Goal: Task Accomplishment & Management: Use online tool/utility

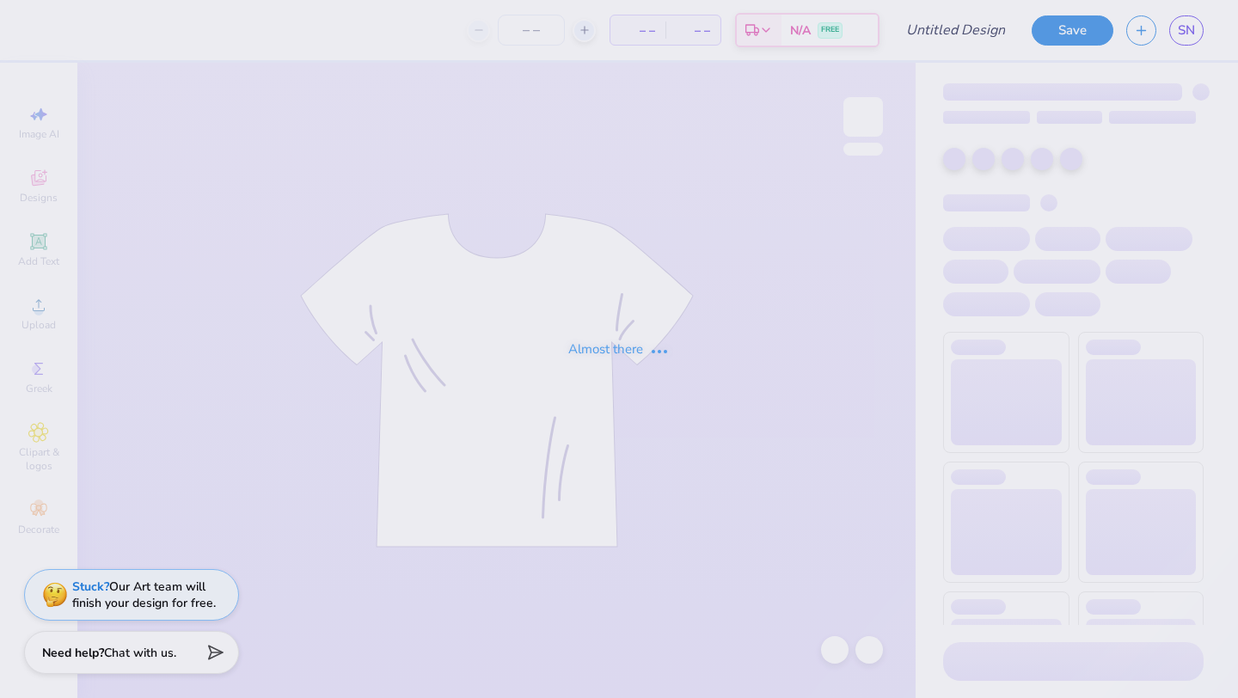
type input "tank top"
type input "80"
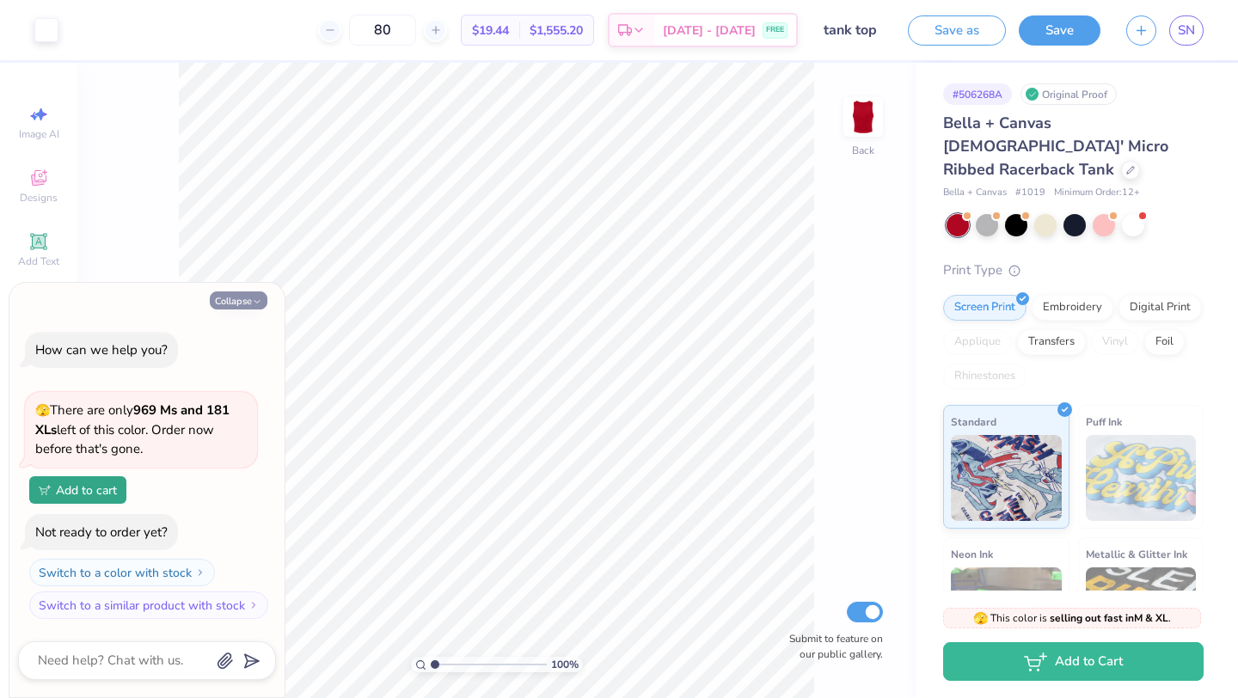
click at [252, 301] on icon "button" at bounding box center [257, 302] width 10 height 10
type textarea "x"
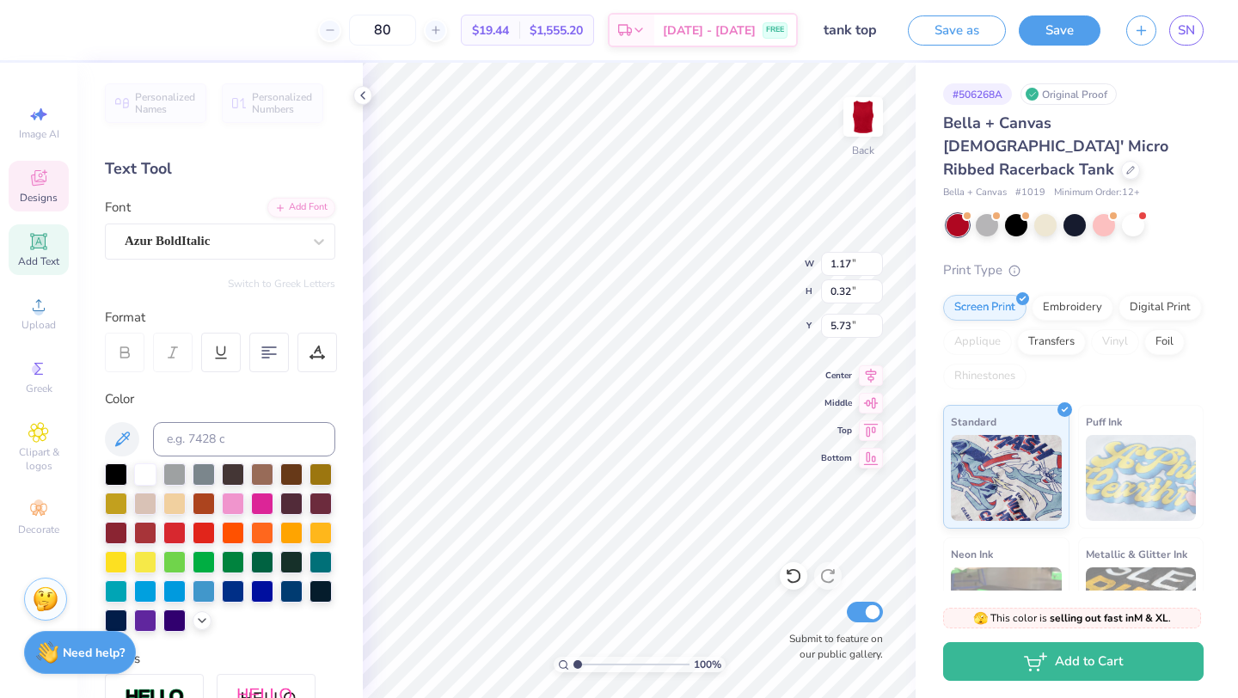
type textarea "FALL"
type input "0.86"
type textarea "2025"
click at [1057, 32] on button "Save" at bounding box center [1059, 28] width 82 height 30
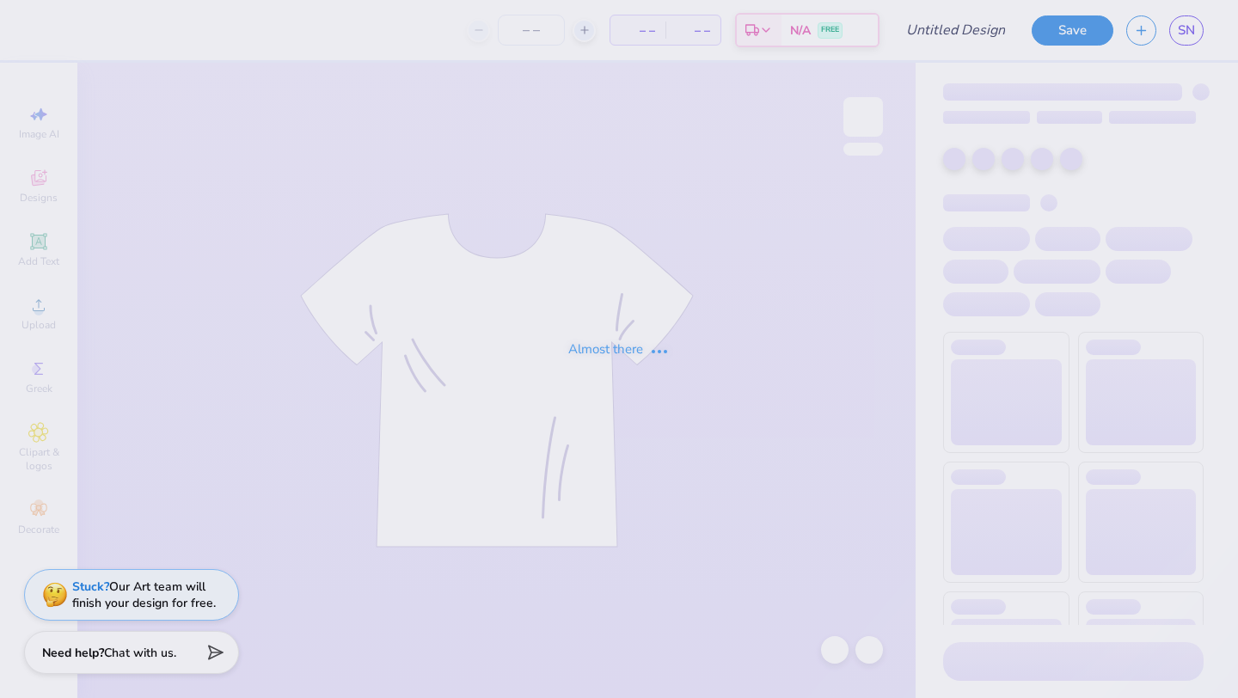
type input "tank top"
type input "80"
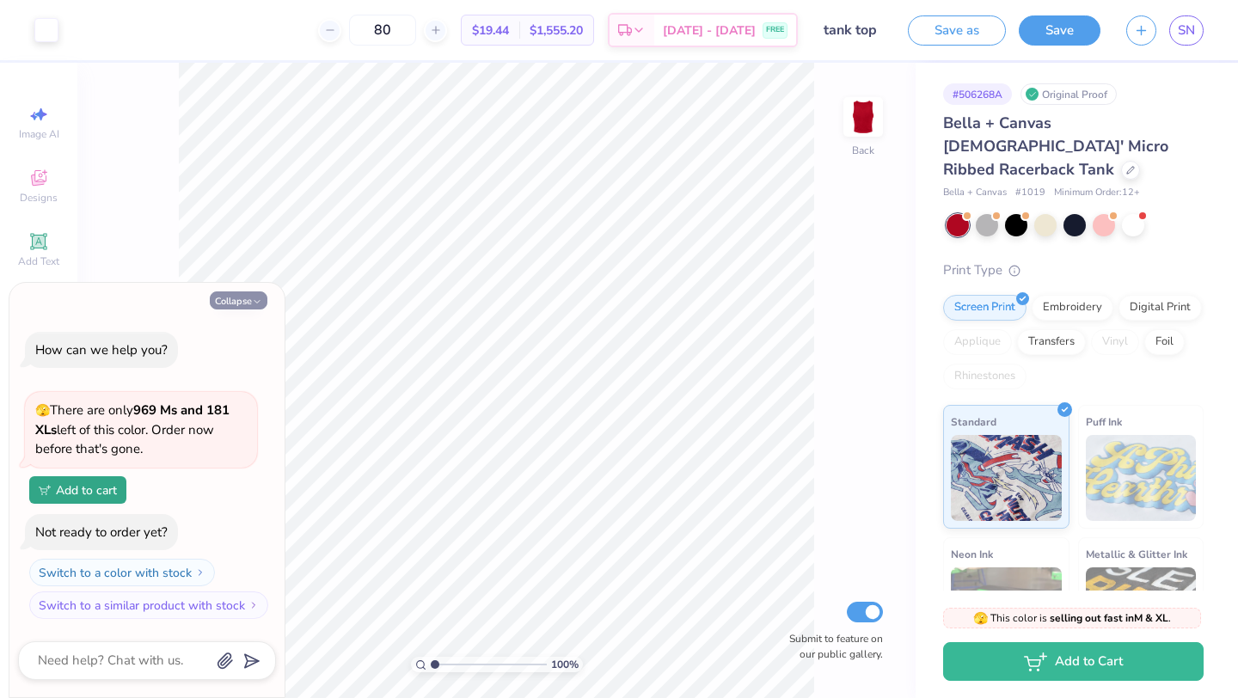
click at [236, 309] on button "Collapse" at bounding box center [239, 300] width 58 height 18
type textarea "x"
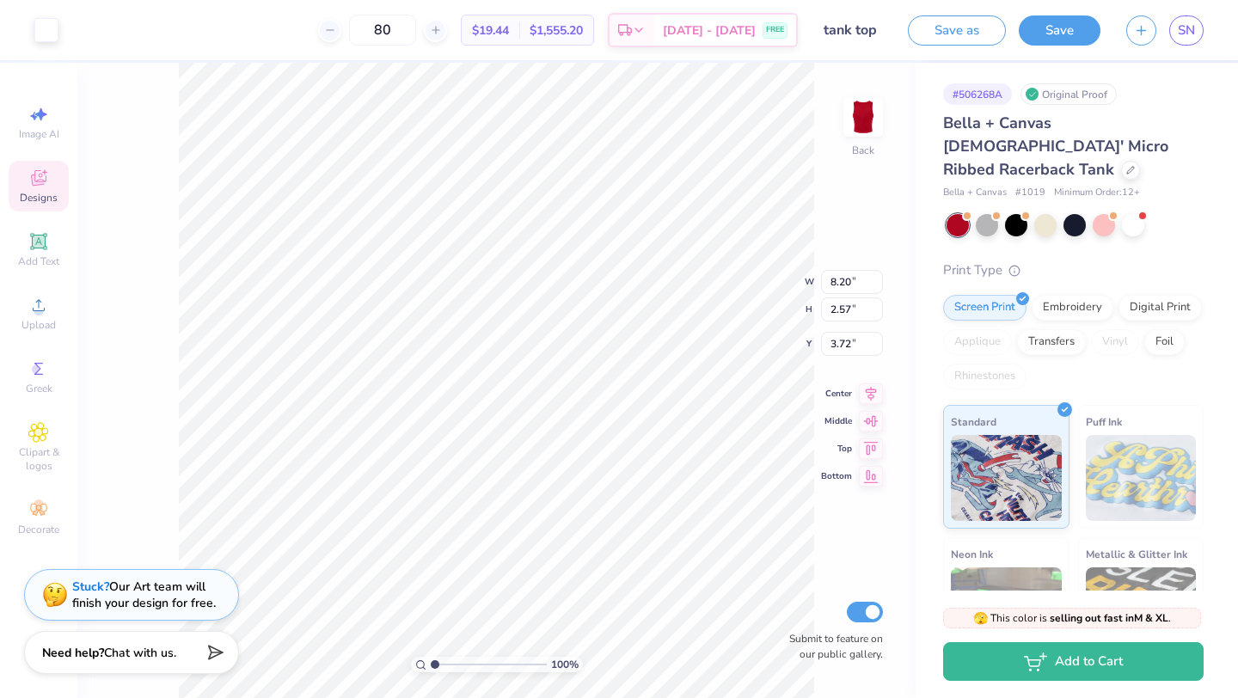
click at [38, 204] on span "Designs" at bounding box center [39, 198] width 38 height 14
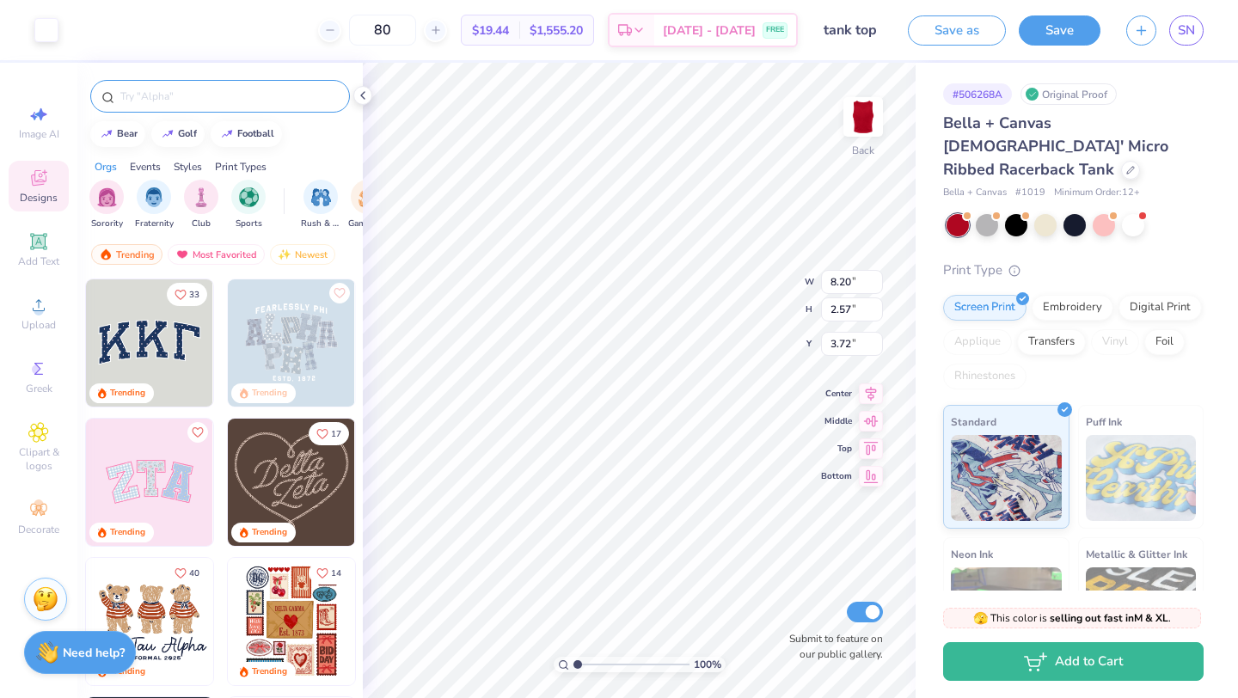
click at [227, 101] on input "text" at bounding box center [229, 96] width 220 height 17
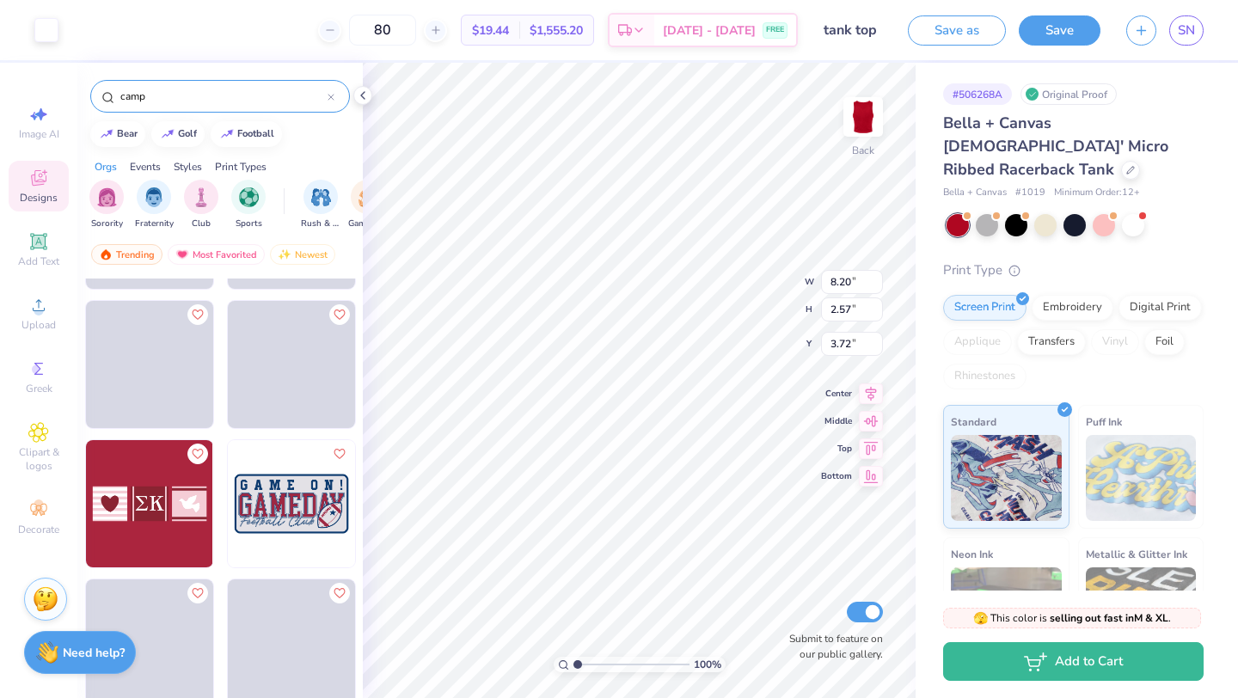
scroll to position [9217, 0]
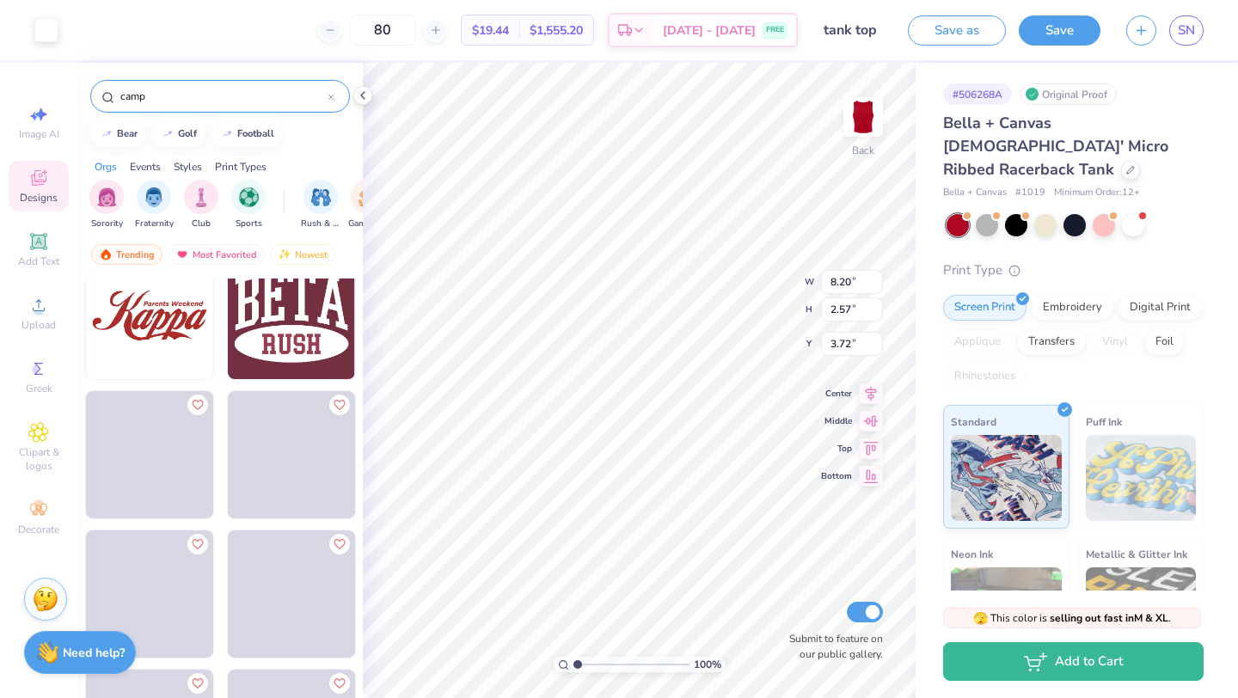
type input "camp"
click at [169, 336] on img at bounding box center [149, 315] width 127 height 127
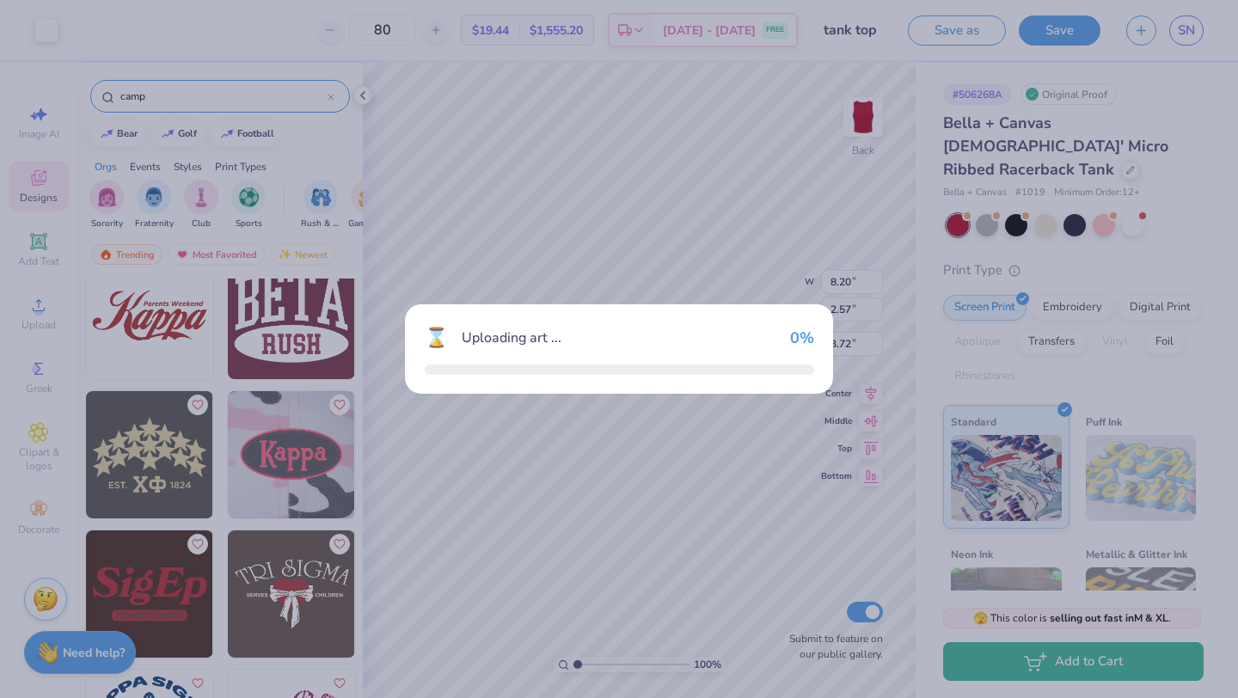
type input "8.97"
type input "4.30"
type input "5.85"
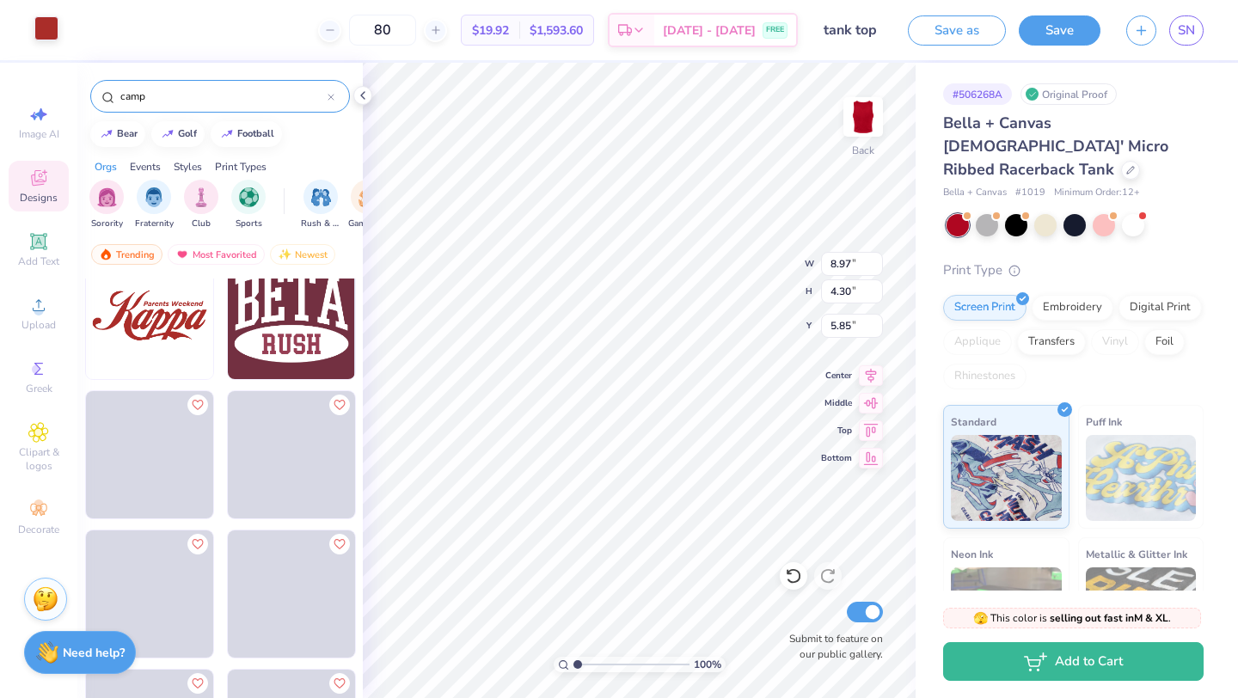
click at [45, 30] on div at bounding box center [46, 28] width 24 height 24
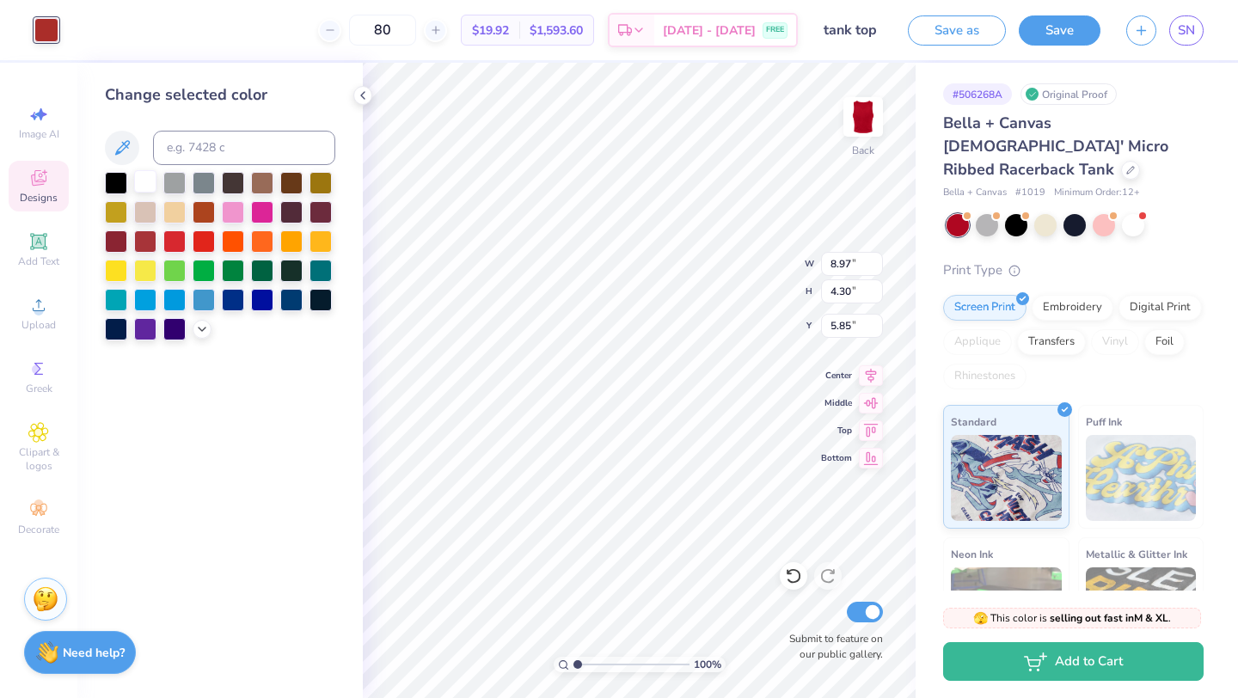
click at [145, 184] on div at bounding box center [145, 181] width 22 height 22
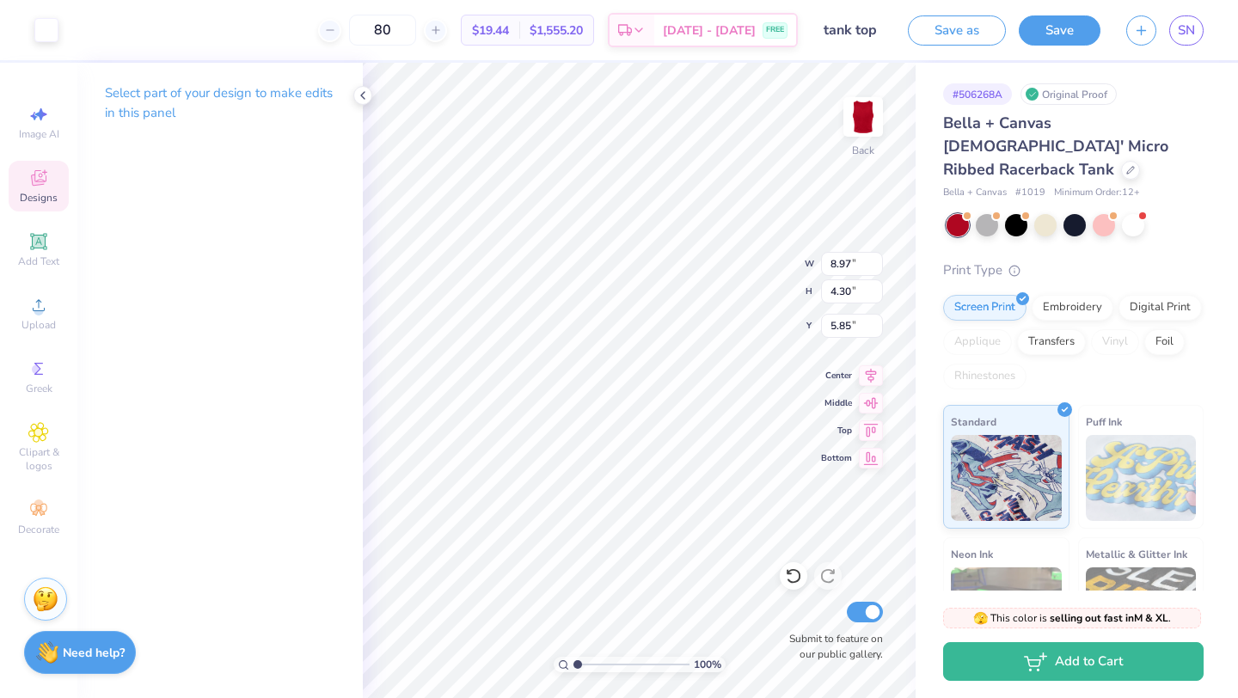
type input "9.25"
type input "8.96"
type input "9.24"
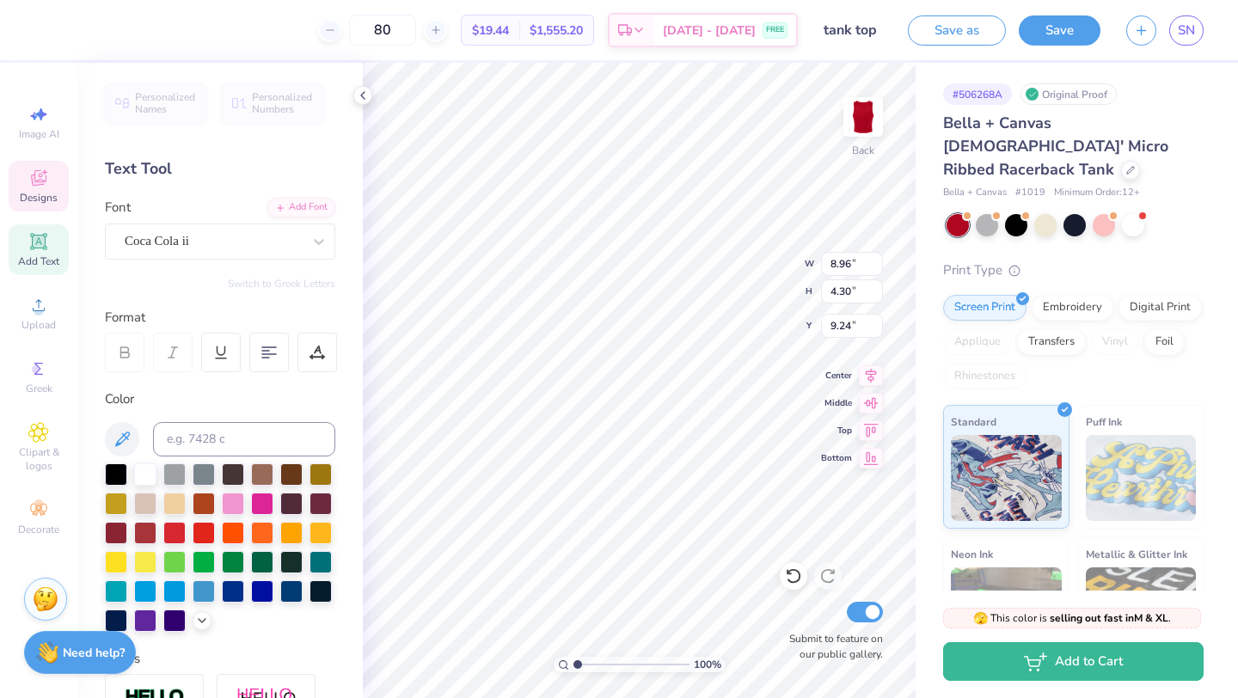
scroll to position [0, 1]
type textarea "Kappapalooza"
type textarea "P"
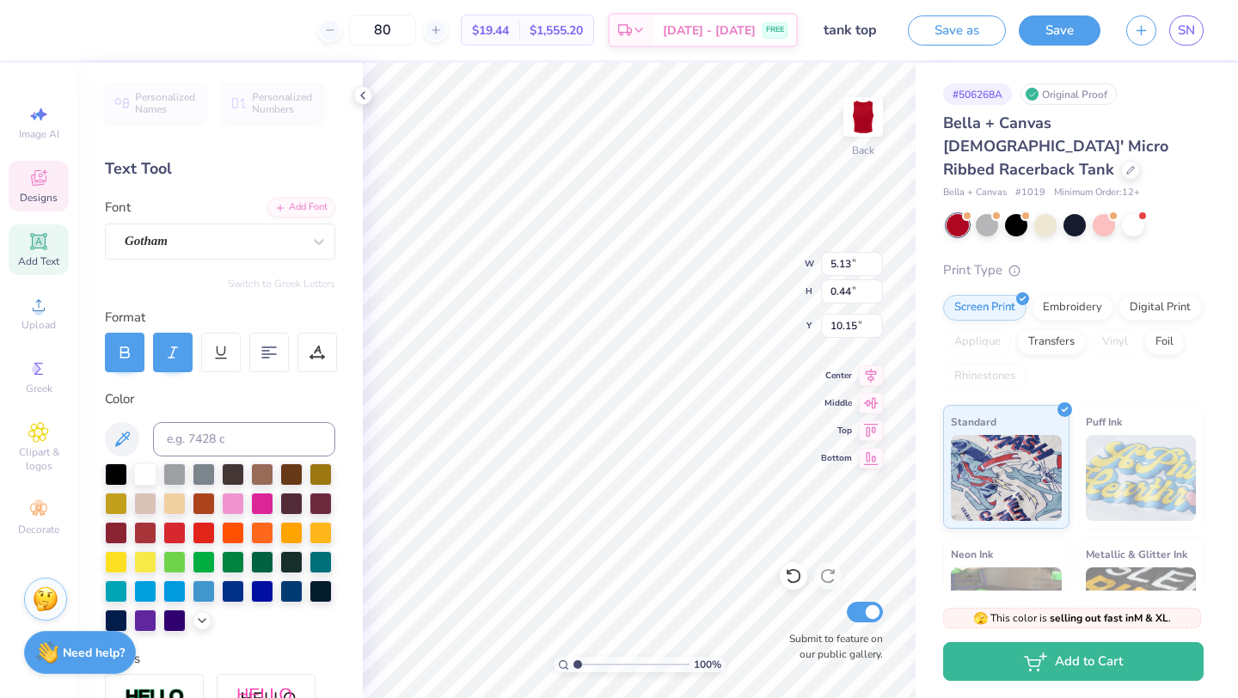
type textarea "FALL 2025"
type input "10.24"
type input "1.88"
type input "0.24"
type input "10.41"
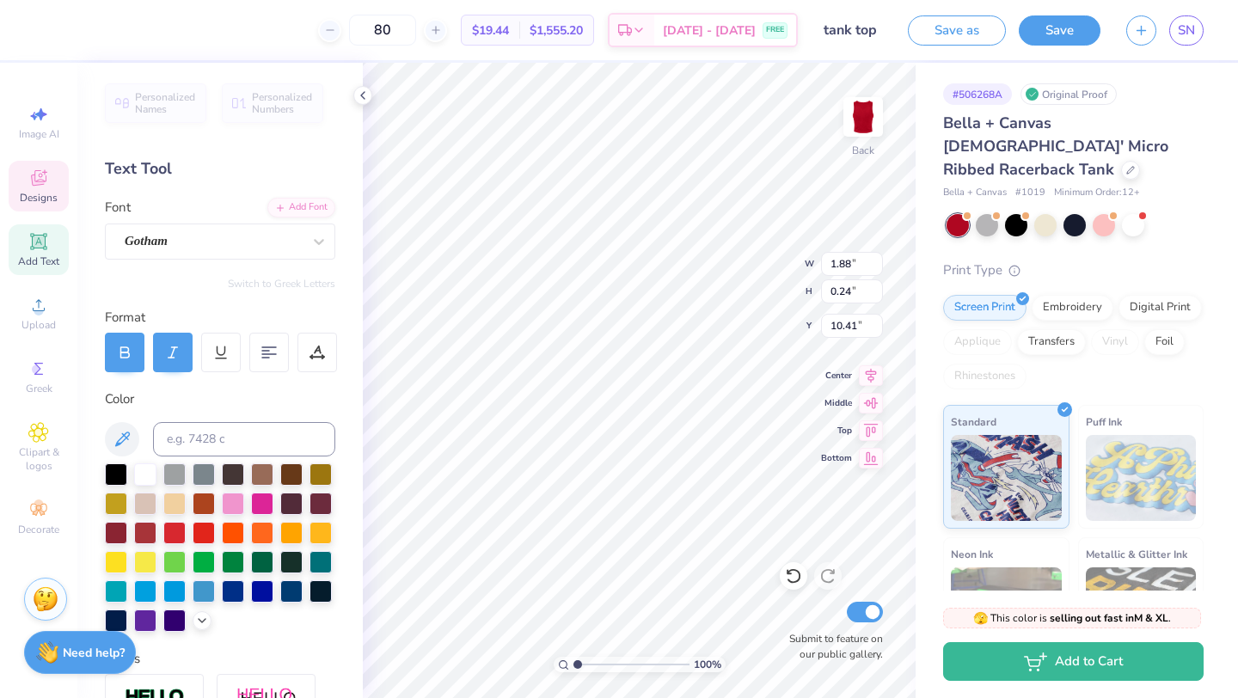
type input "11.94"
type input "7.86"
type input "1.96"
type input "10.52"
type input "9.36"
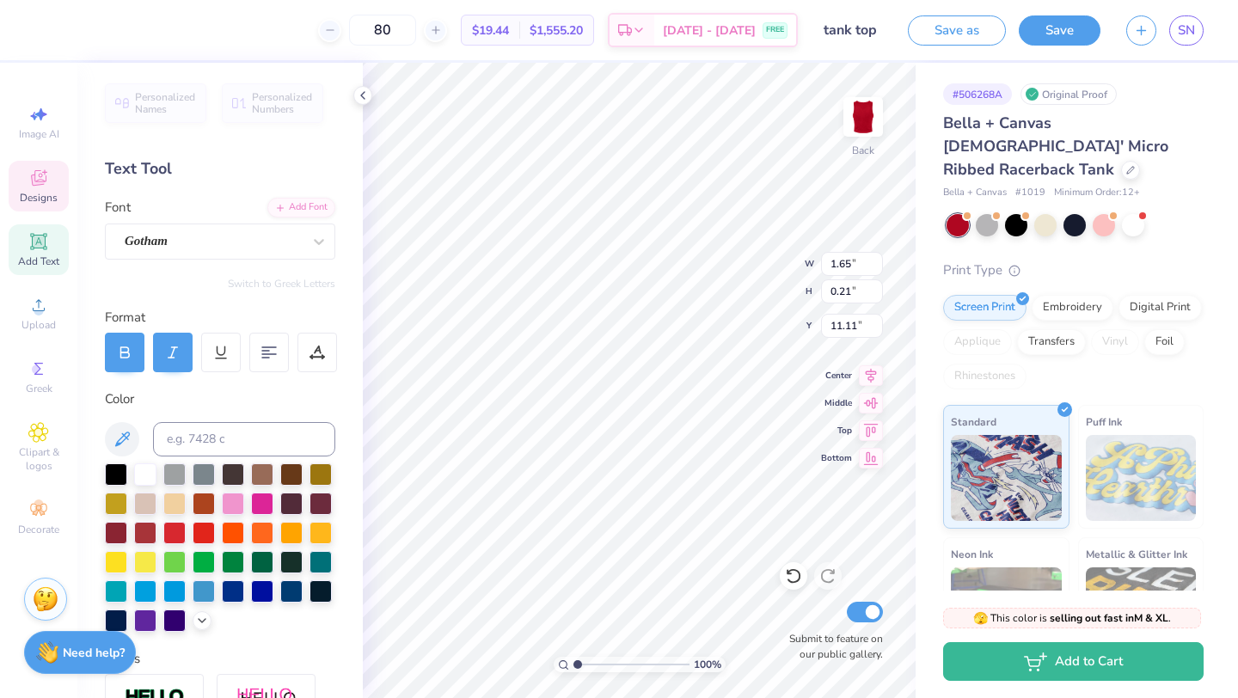
type input "9.36"
type textarea "ENJOY"
type input "9.59"
type input "10.92"
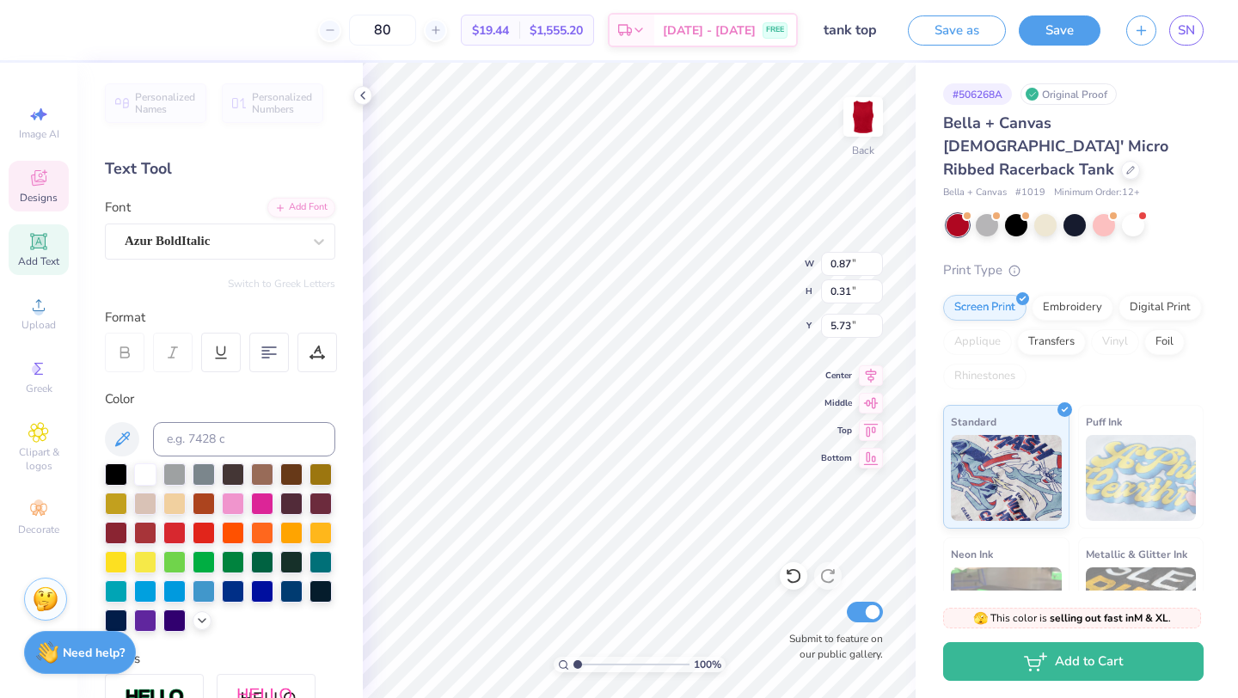
type input "0.79"
type input "0.29"
type input "5.94"
type input "1.78"
type input "4.11"
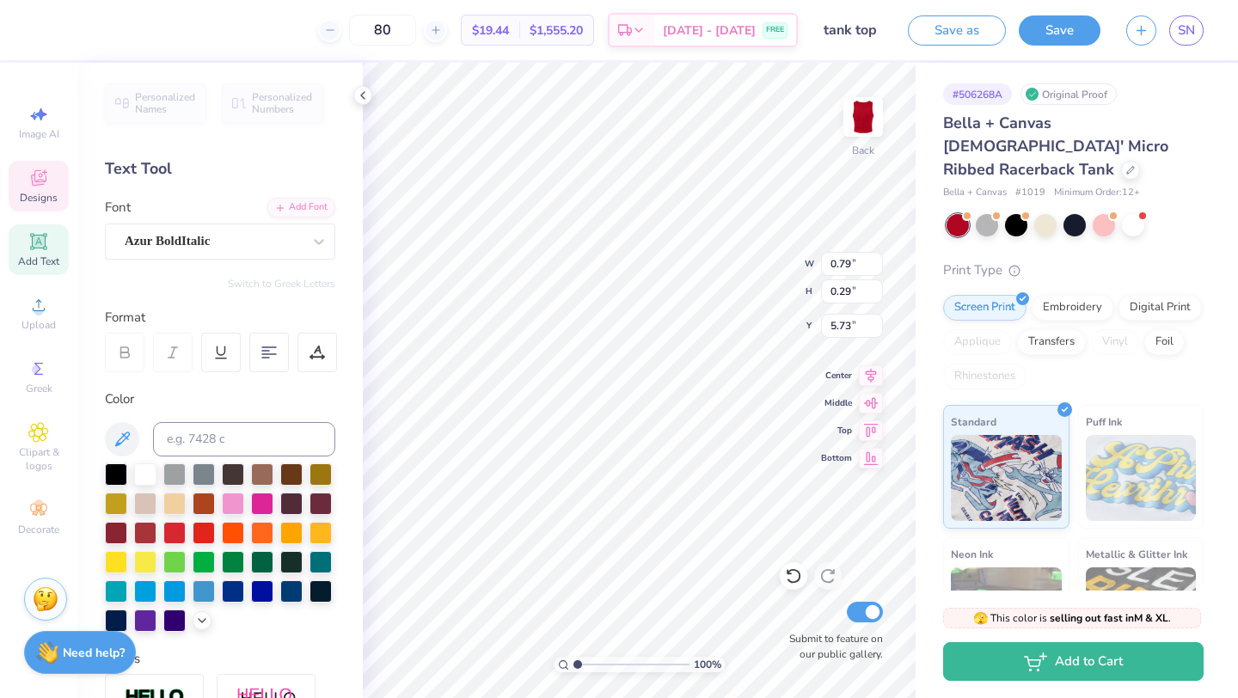
type textarea "FALL 2025"
type input "1.47"
type input "0.24"
type input "5.78"
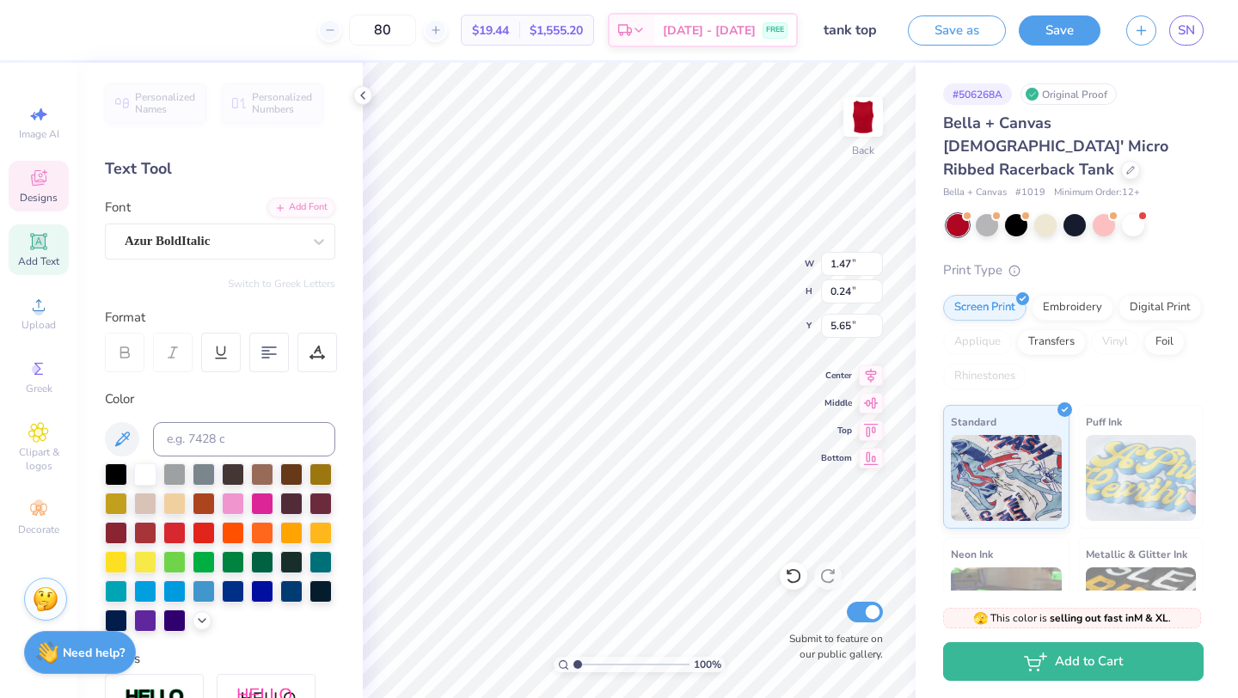
type input "5.65"
type input "5.94"
type input "1.78"
type input "4.11"
type input "4.20"
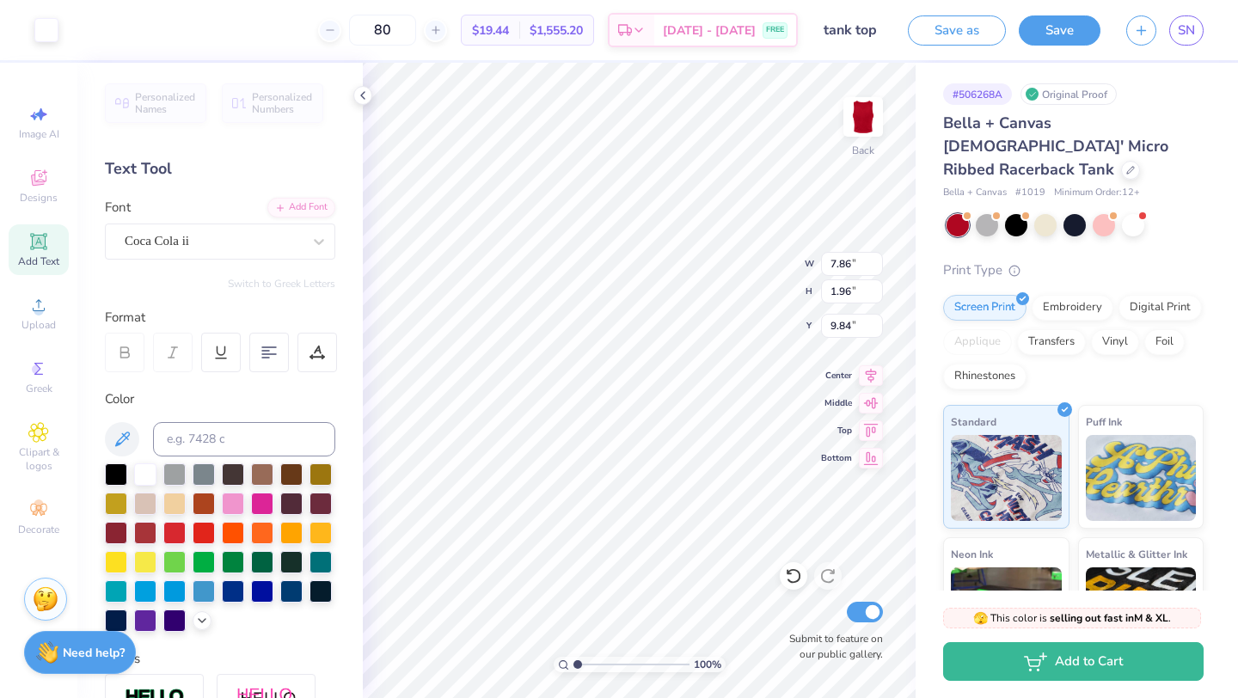
type input "4.48"
click at [401, 35] on input "80" at bounding box center [382, 30] width 67 height 31
type input "70"
click at [362, 87] on div at bounding box center [362, 95] width 19 height 19
type input "4.72"
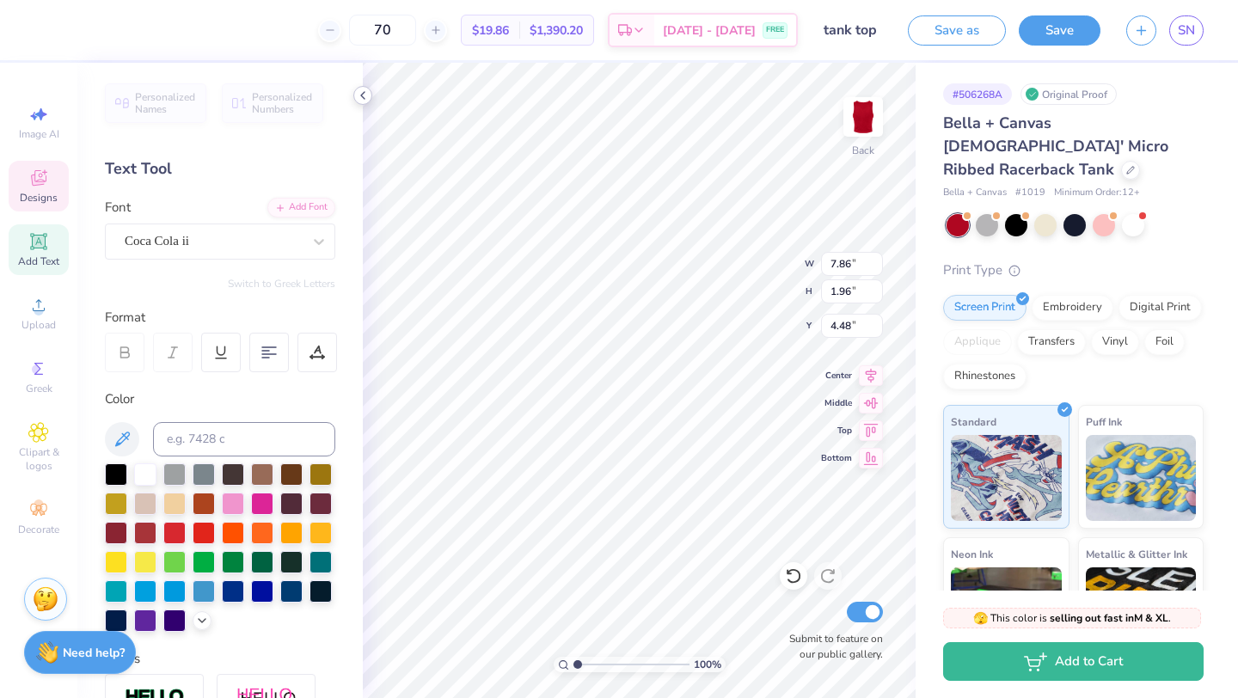
type input "1.07"
type input "0.21"
type input "4.72"
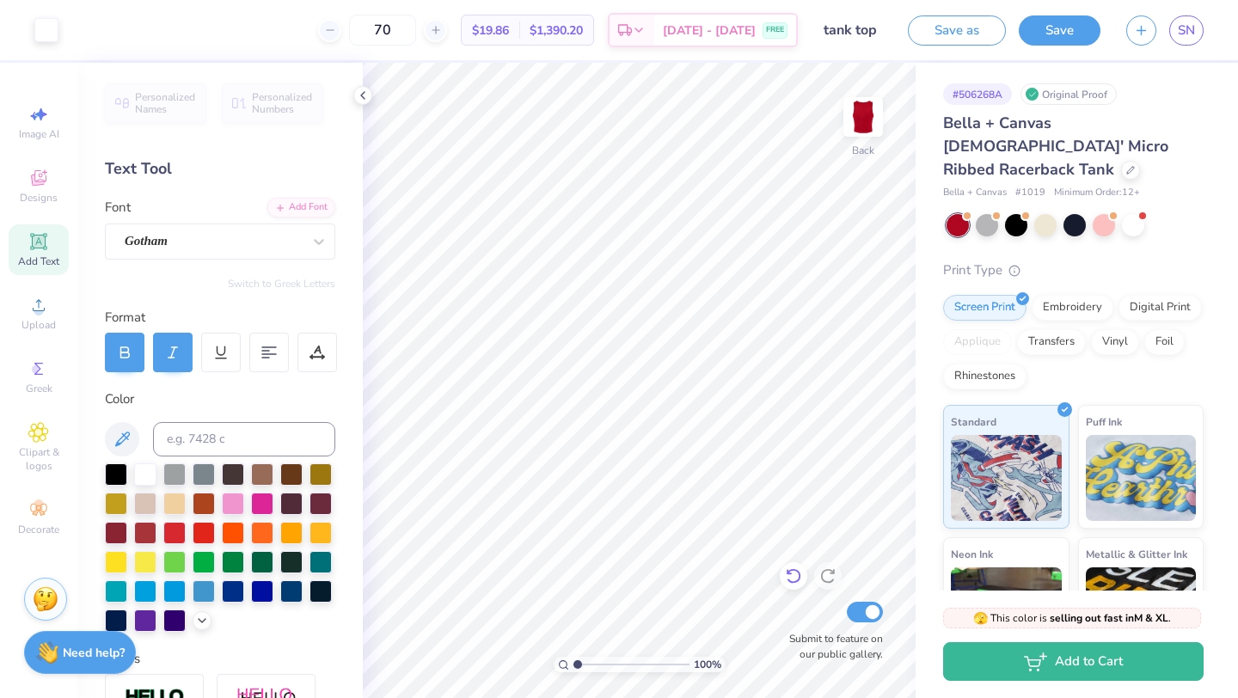
click at [798, 575] on icon at bounding box center [793, 575] width 17 height 17
click at [1075, 34] on button "Save" at bounding box center [1059, 28] width 82 height 30
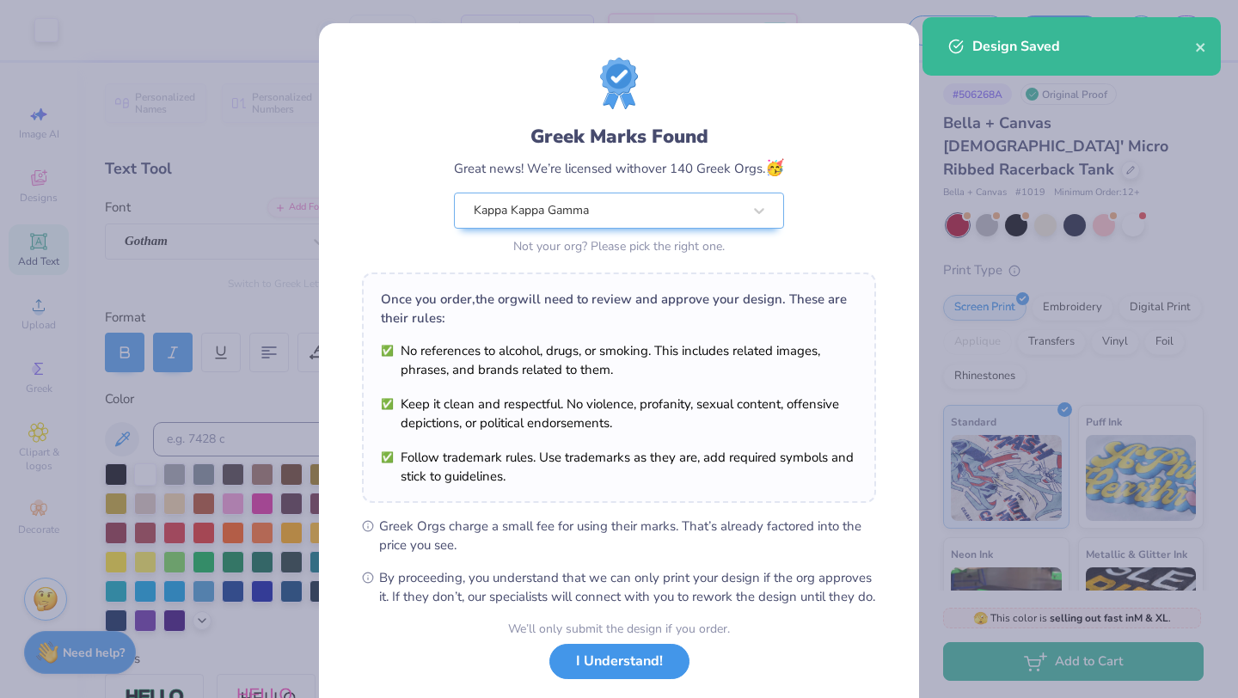
click at [639, 679] on button "I Understand!" at bounding box center [619, 661] width 140 height 35
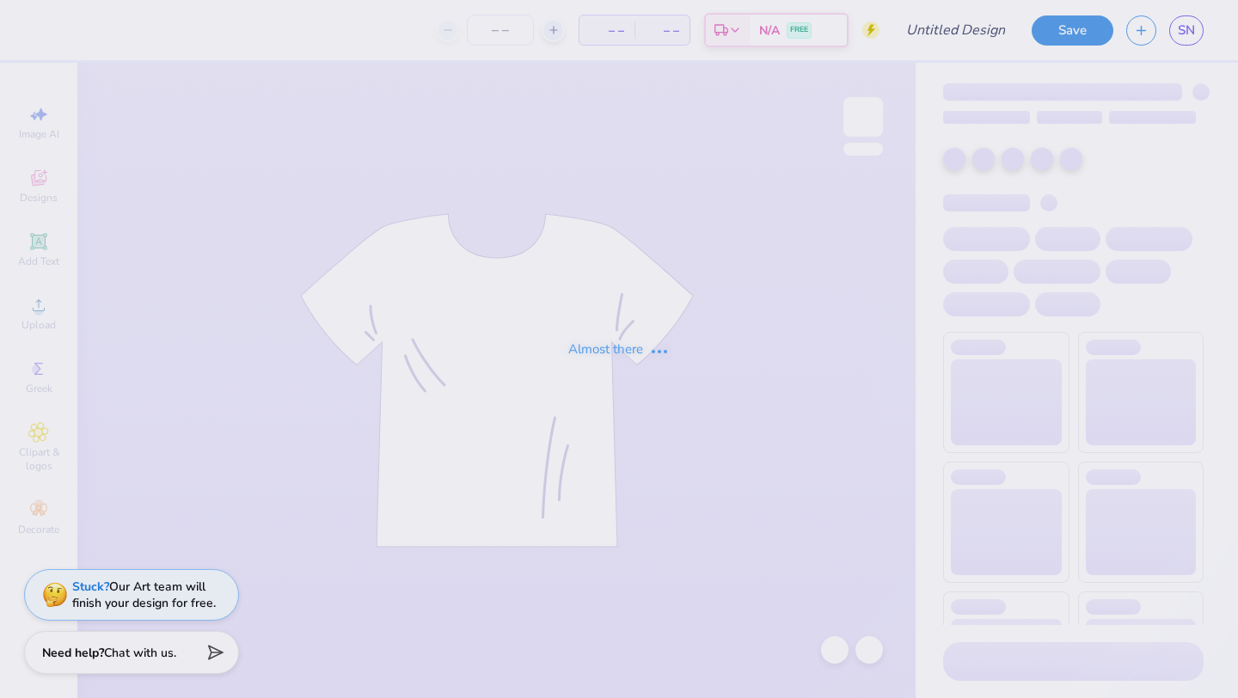
type input "tank top"
type input "70"
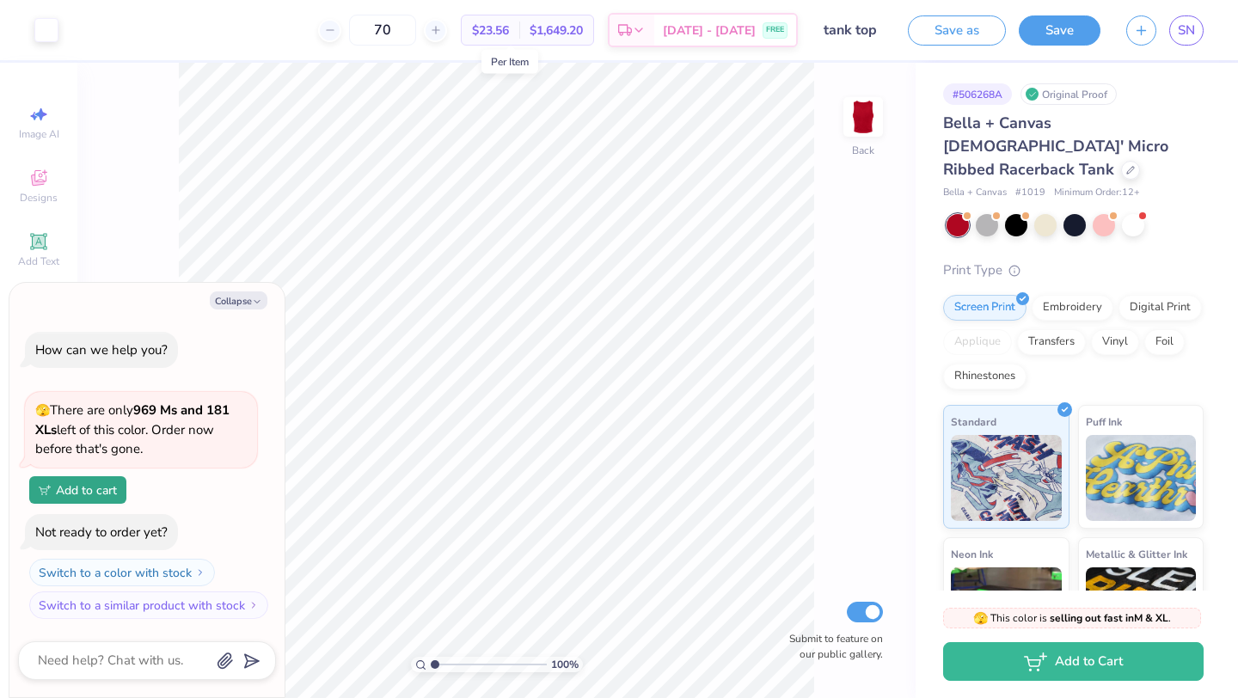
click at [505, 33] on span "$23.56" at bounding box center [490, 30] width 37 height 18
click at [235, 303] on button "Collapse" at bounding box center [239, 300] width 58 height 18
type textarea "x"
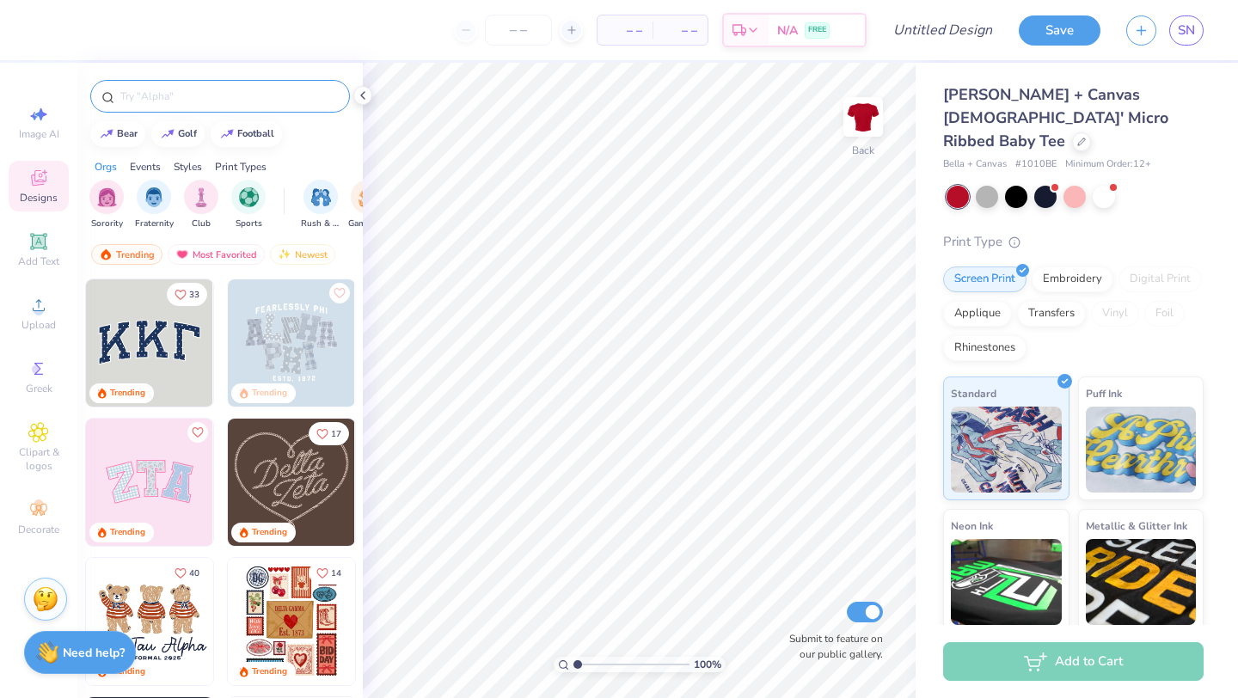
click at [190, 100] on input "text" at bounding box center [229, 96] width 220 height 17
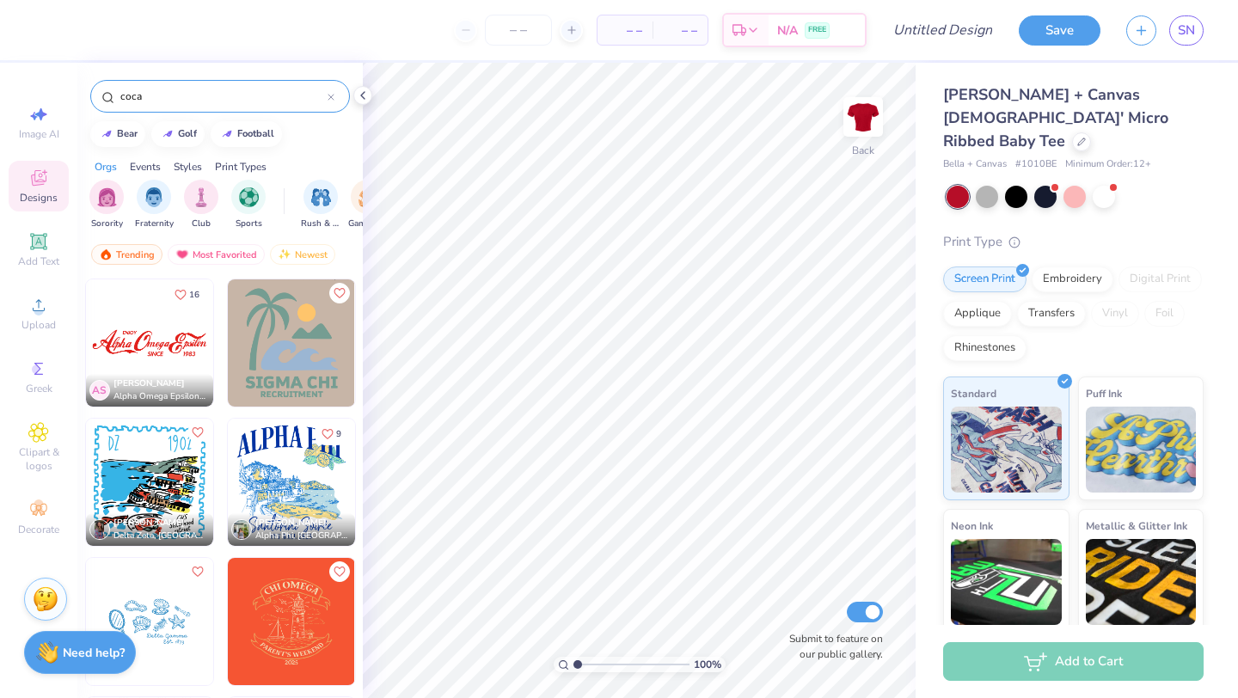
click at [181, 103] on input "coca" at bounding box center [223, 96] width 209 height 17
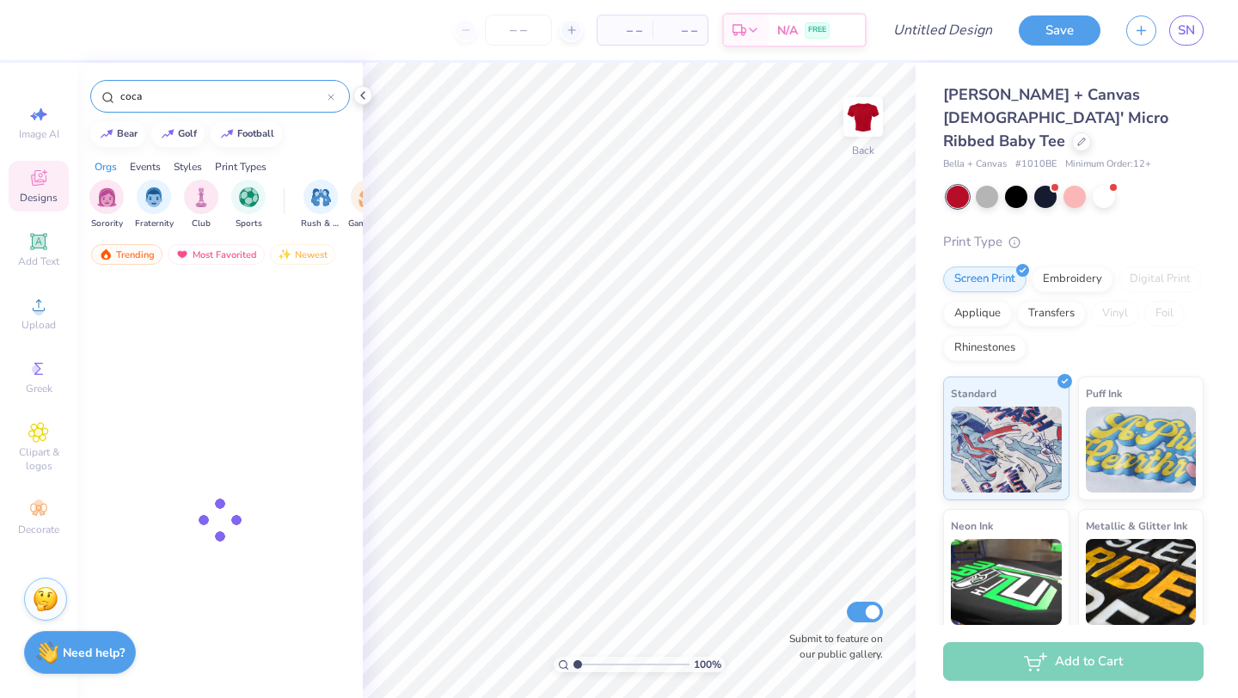
click at [181, 103] on input "coca" at bounding box center [223, 96] width 209 height 17
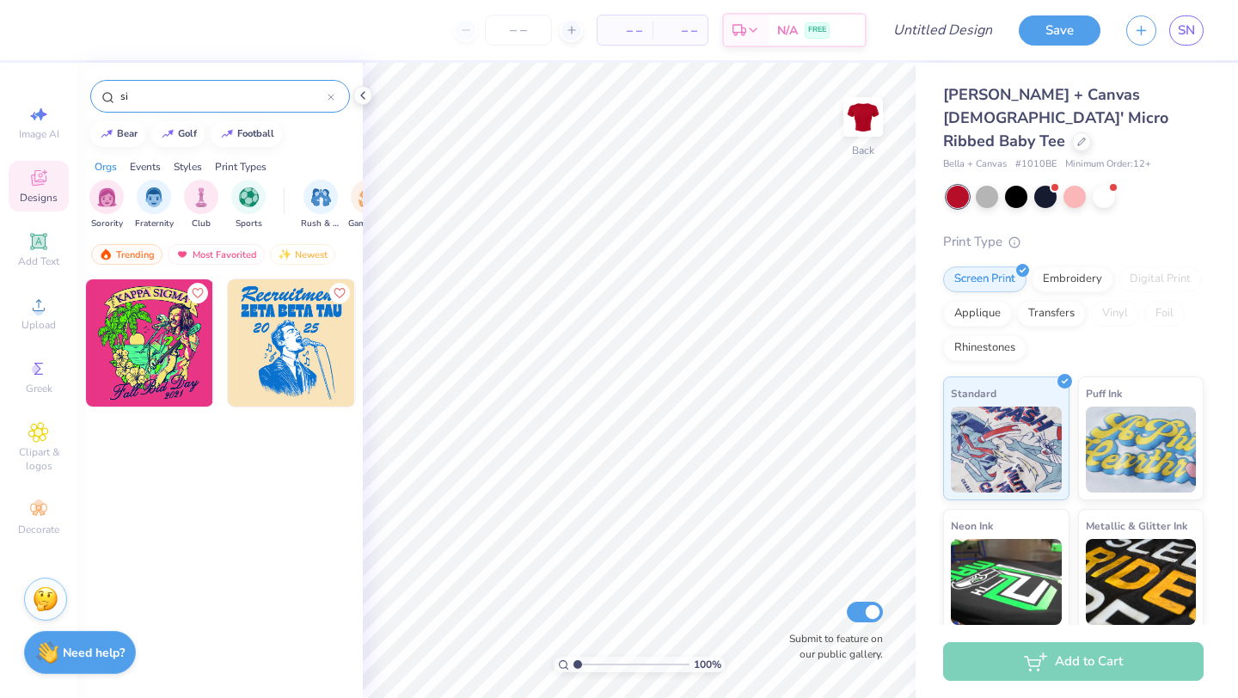
type input "s"
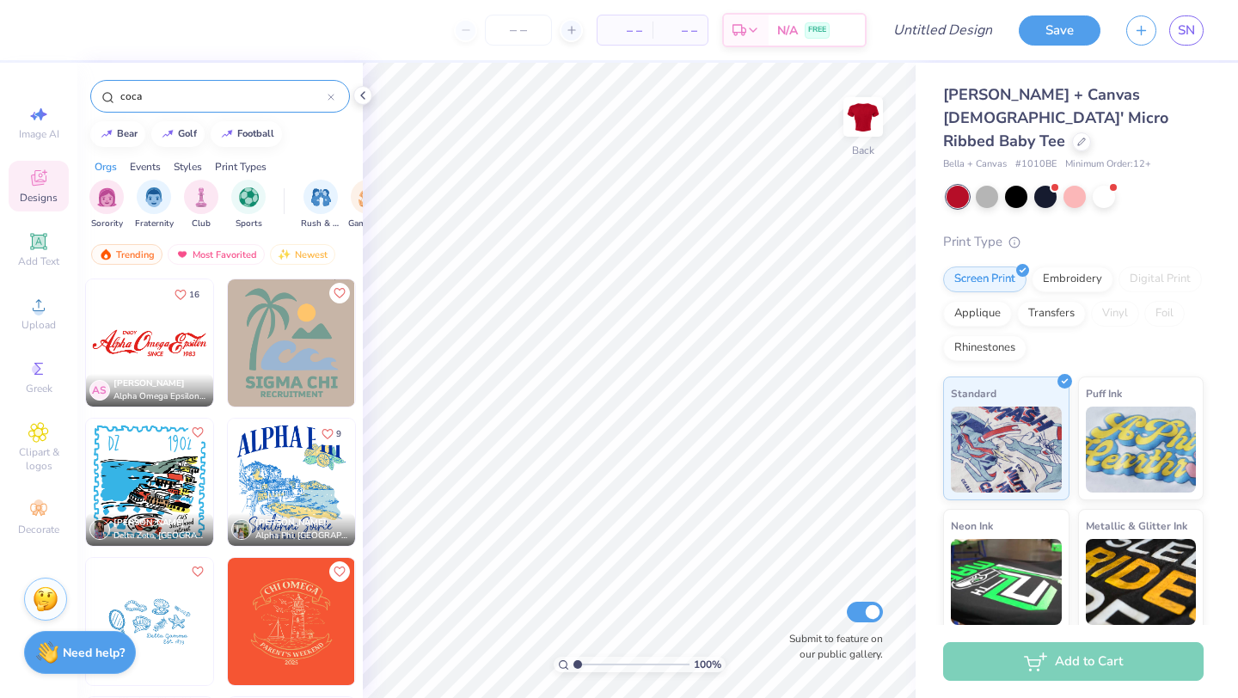
type input "coca"
click at [174, 328] on img at bounding box center [149, 342] width 127 height 127
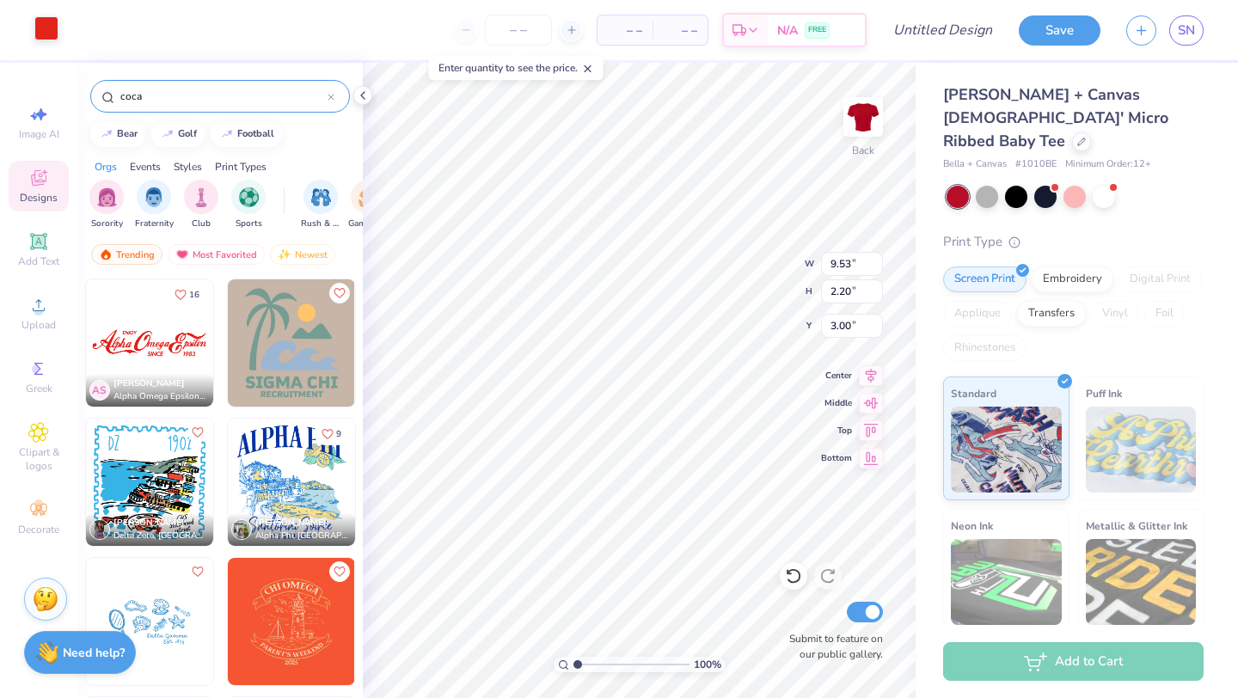
click at [45, 28] on div at bounding box center [46, 28] width 24 height 24
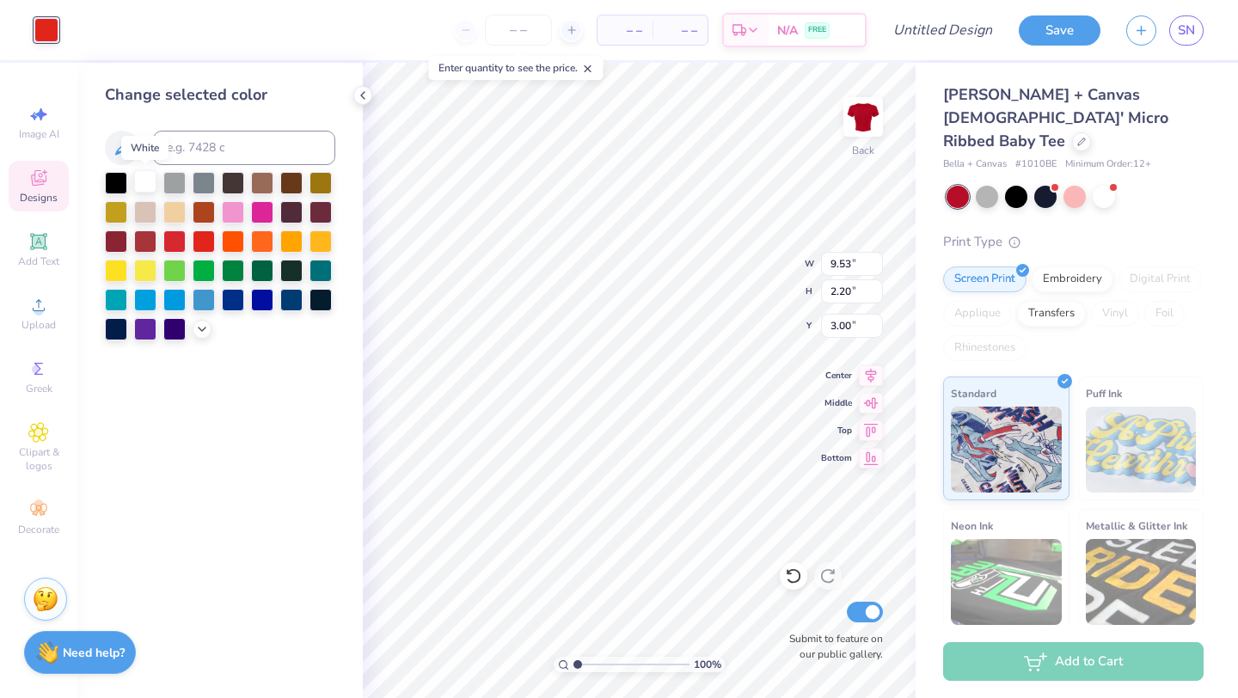
click at [147, 180] on div at bounding box center [145, 181] width 22 height 22
type input "4.29"
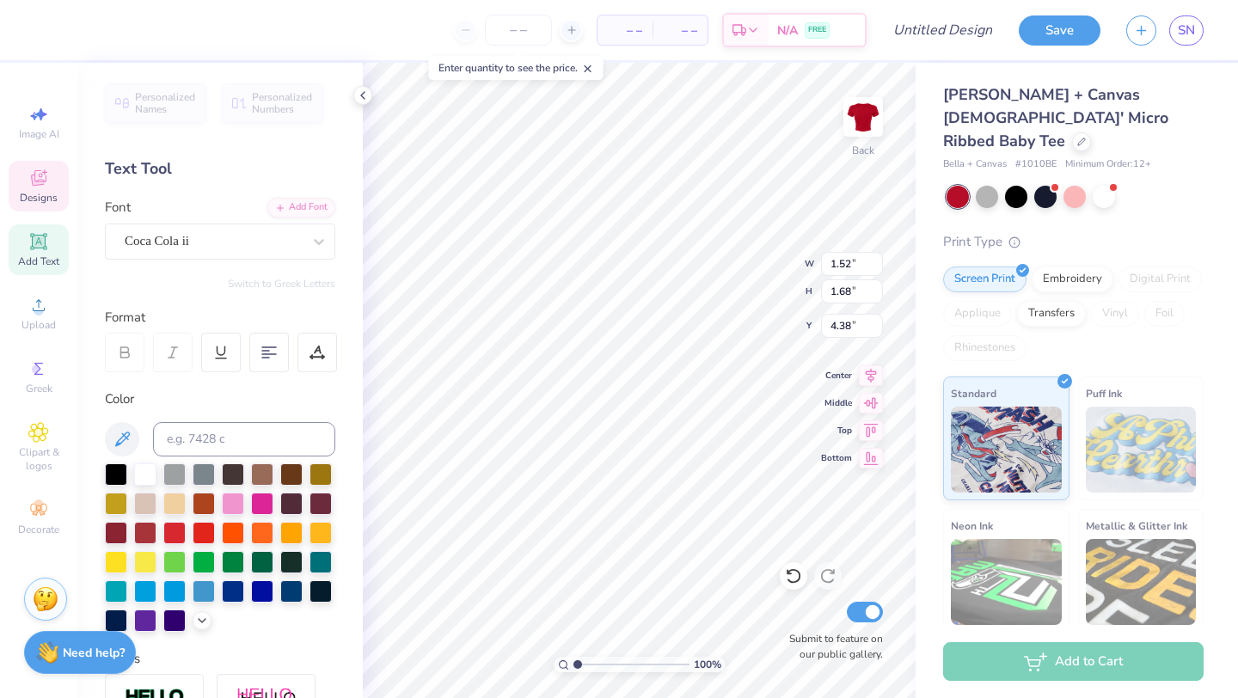
type input "9.91"
type input "1.90"
type input "0.69"
type input "12.38"
type input "3.10"
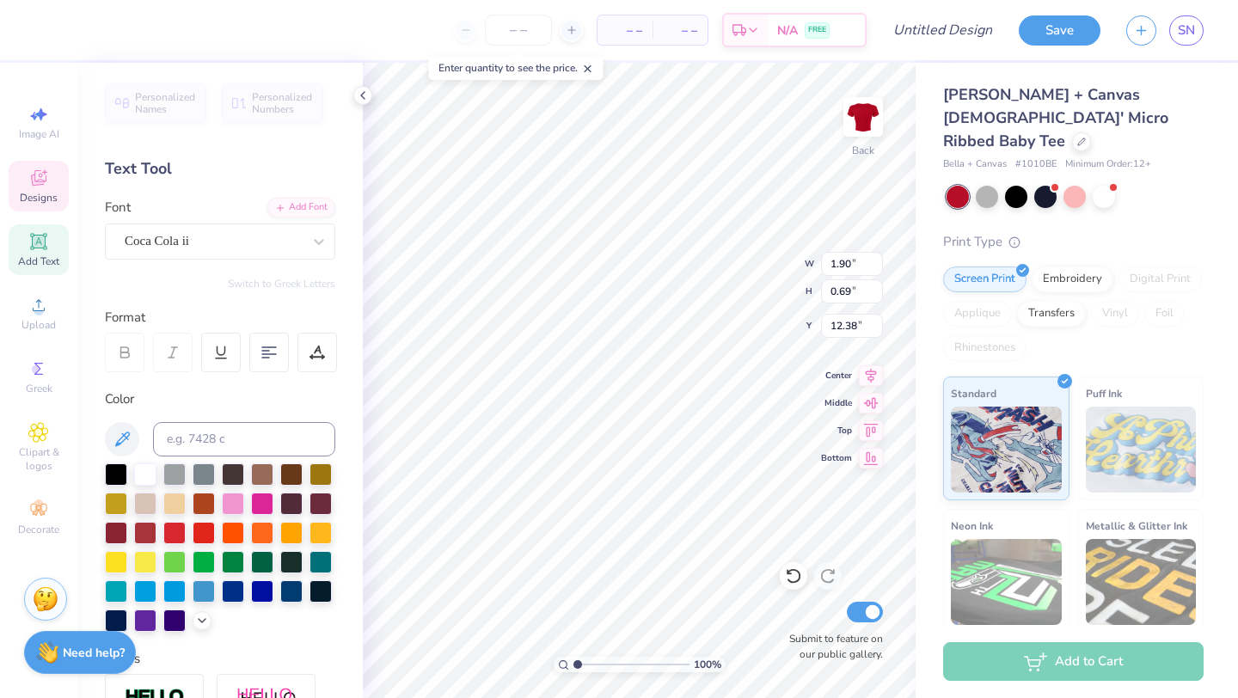
type input "1.71"
type input "4.55"
type input "2.03"
type input "1.03"
type input "11.87"
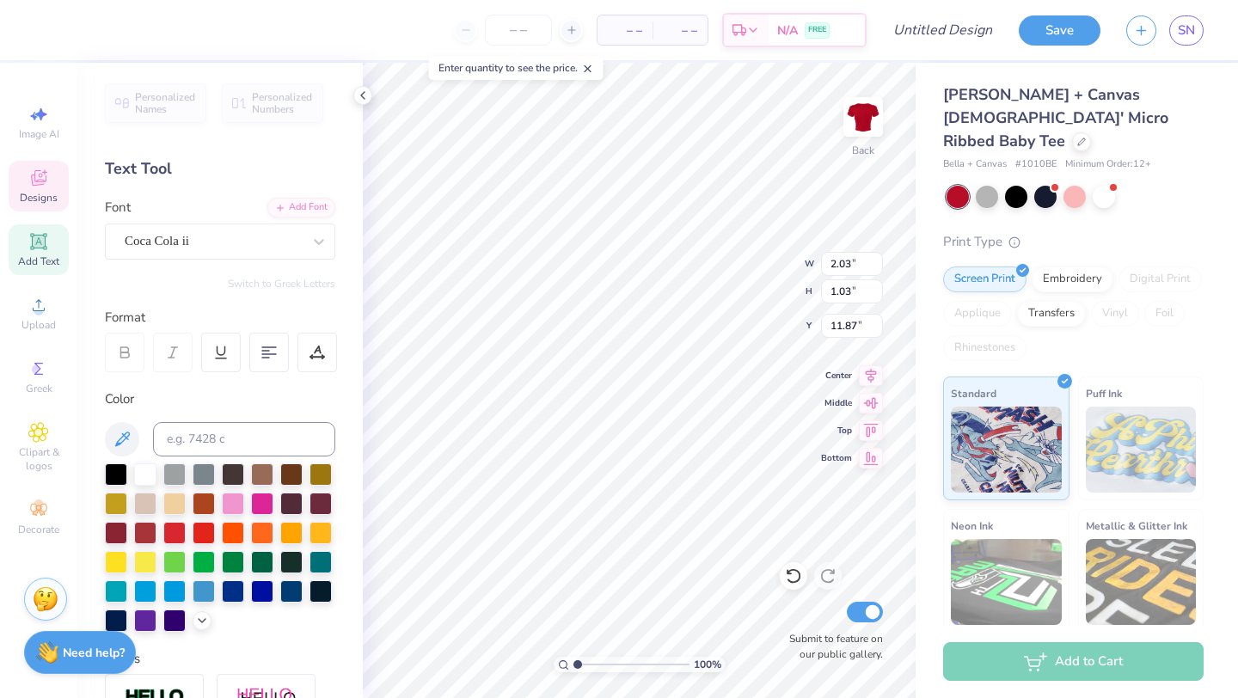
type input "3.10"
type input "1.71"
type input "10.42"
type input "3.80"
type input "2.01"
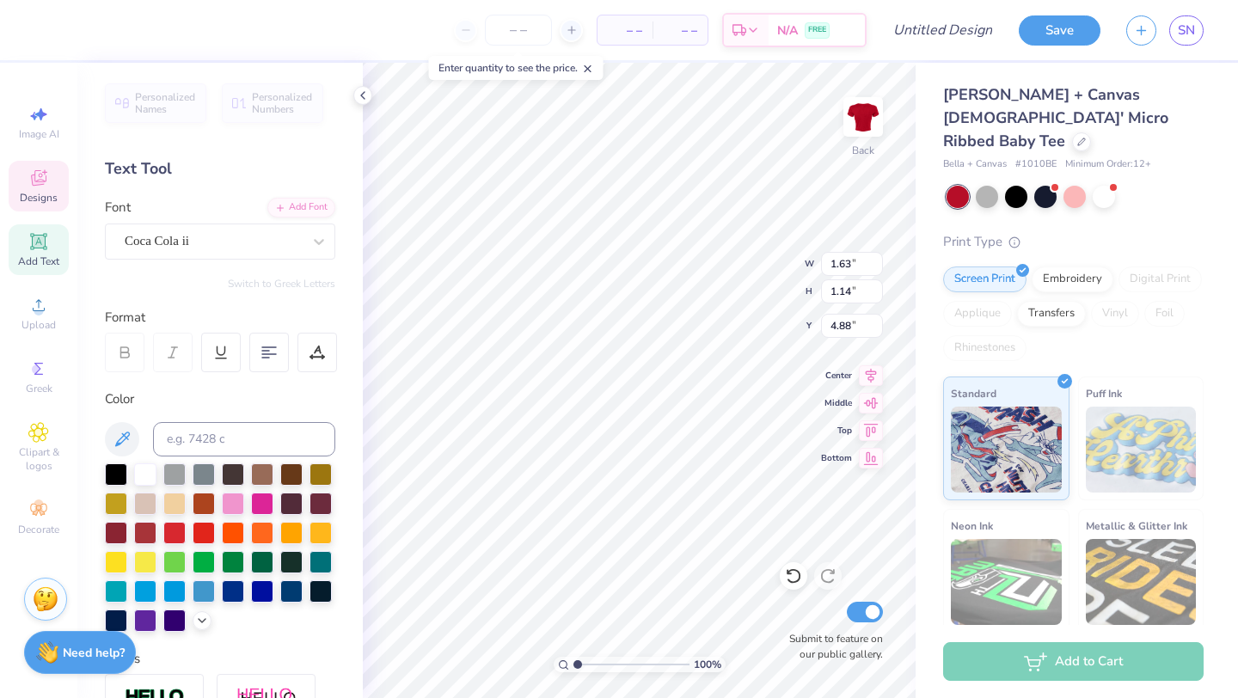
type input "4.29"
type input "1.63"
type input "1.14"
type input "4.88"
type textarea "appapalooza"
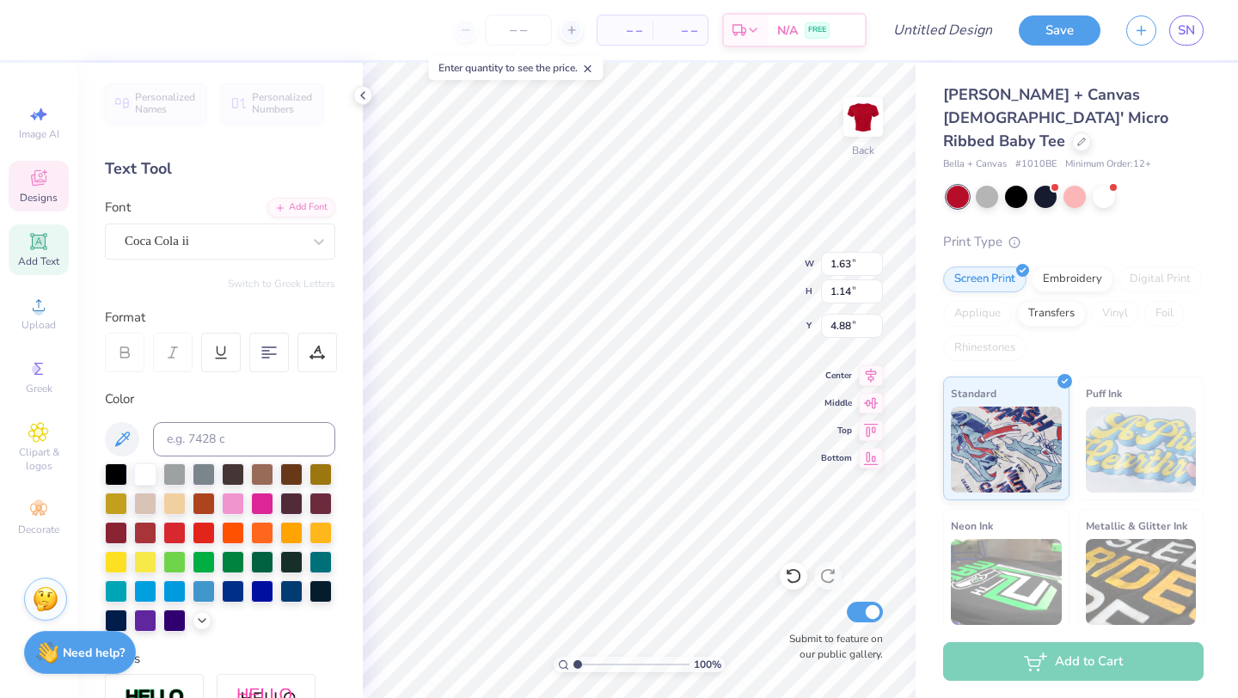
scroll to position [0, 3]
type input "4.62"
type input "3.80"
type input "2.01"
type input "4.29"
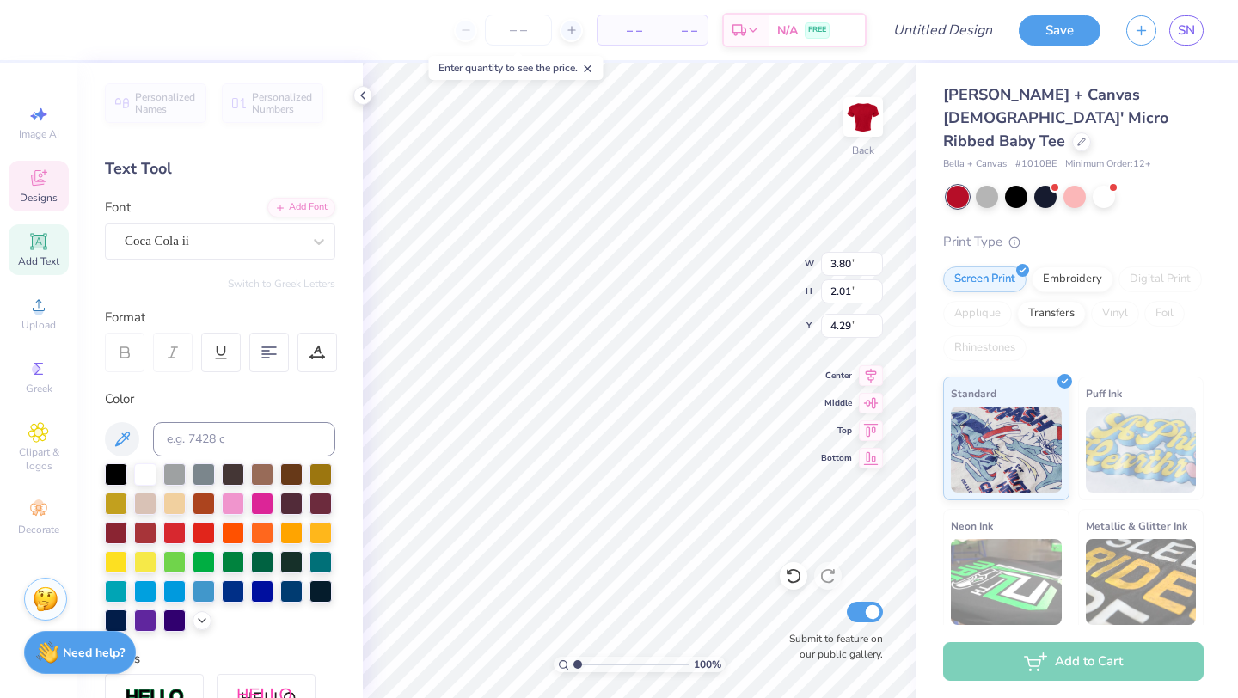
type textarea "K"
type input "6.99"
type input "2.09"
type input "4.25"
drag, startPoint x: 577, startPoint y: 663, endPoint x: 605, endPoint y: 662, distance: 28.4
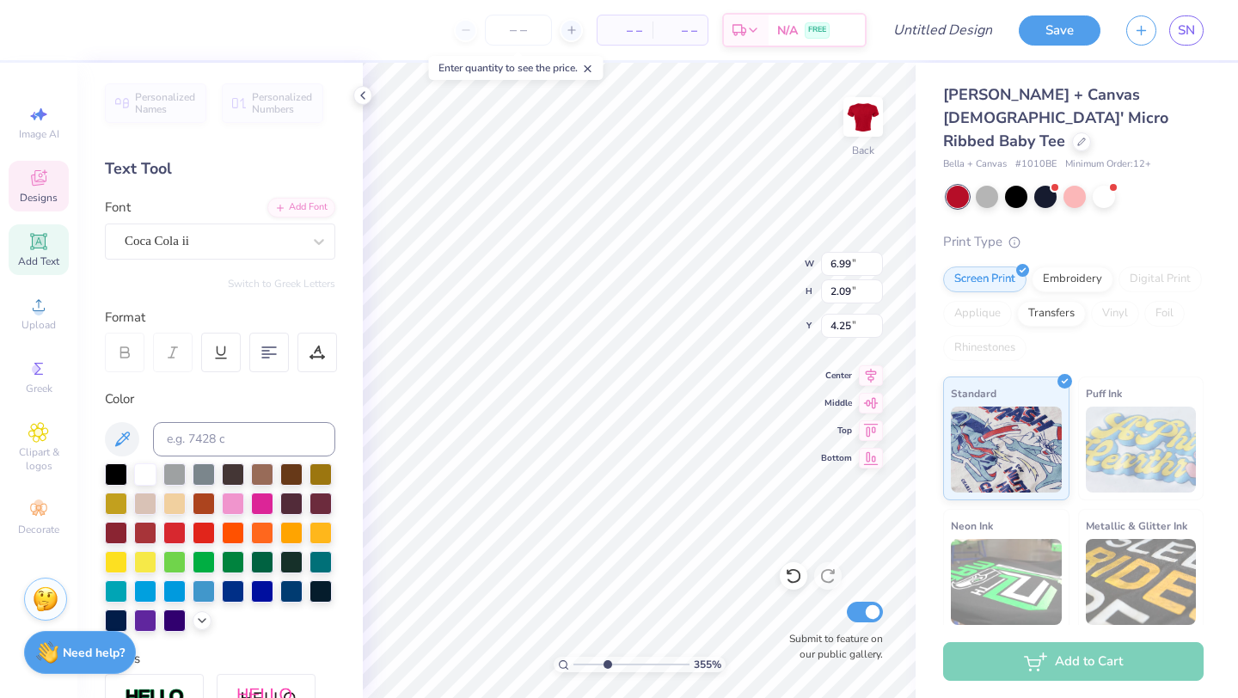
type input "3.53"
click at [606, 662] on input "range" at bounding box center [631, 664] width 116 height 15
type input "7.14"
type input "1.19"
type input "0.29"
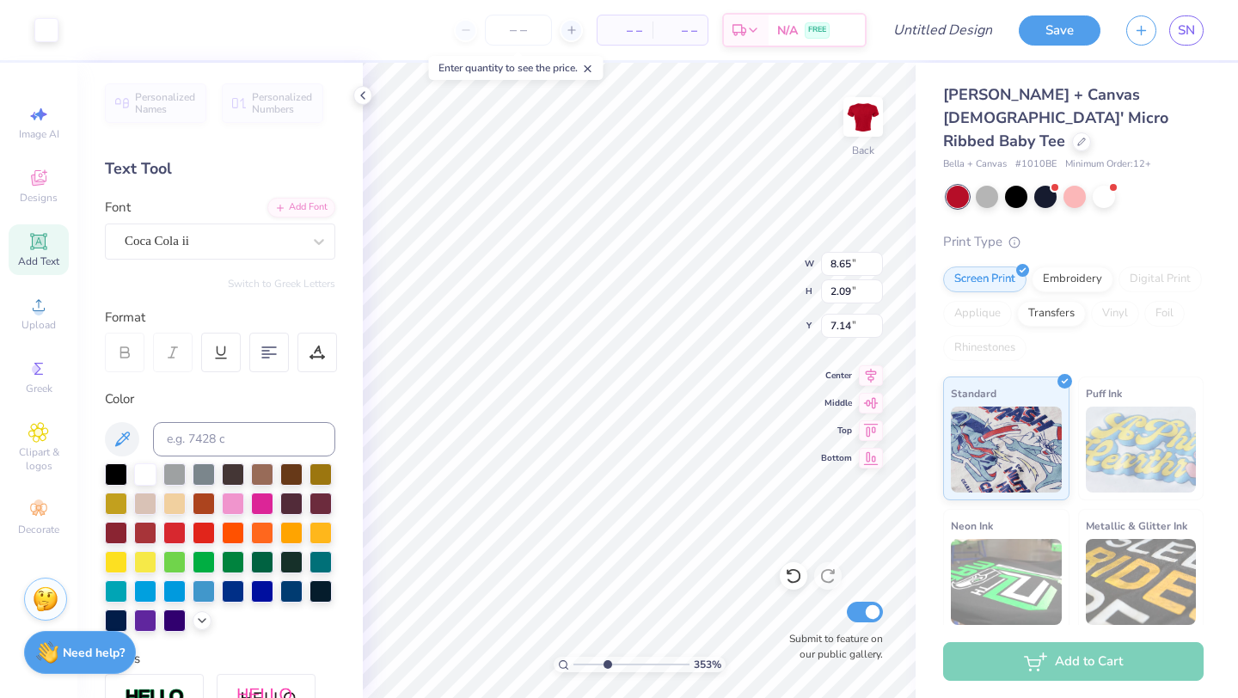
type input "4.38"
type input "0.98"
type input "0.37"
type input "6.12"
type textarea "FALL 2025"
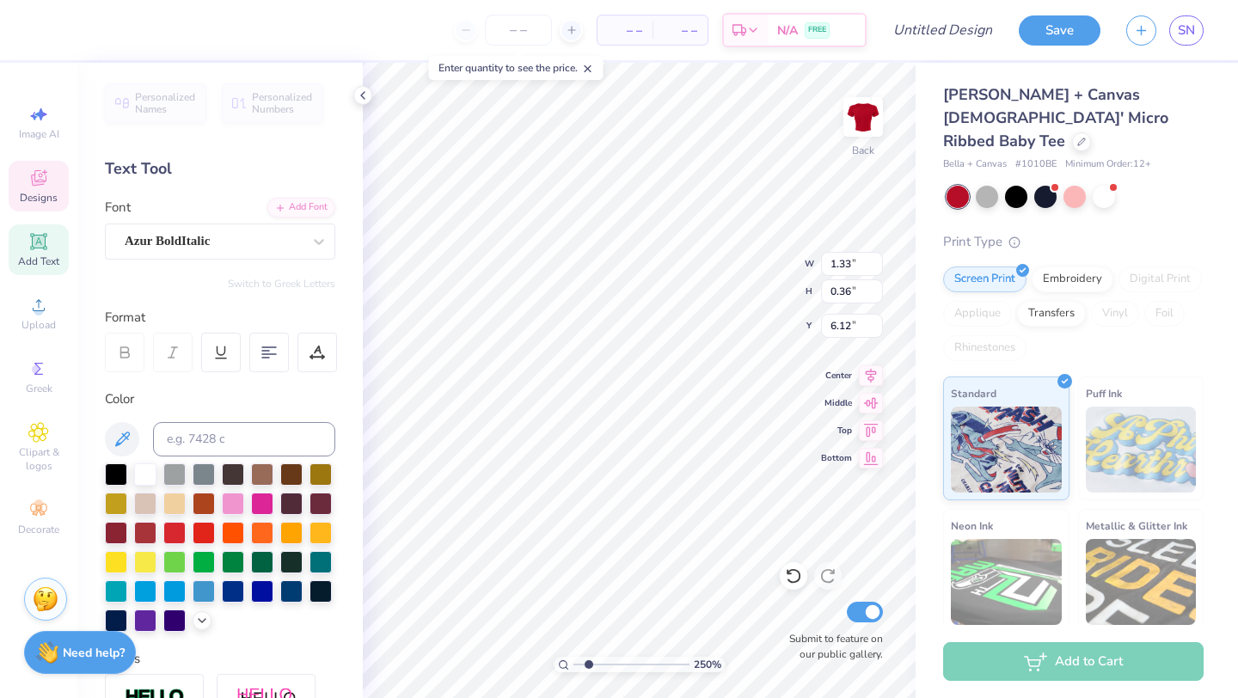
drag, startPoint x: 607, startPoint y: 668, endPoint x: 588, endPoint y: 668, distance: 18.9
type input "1.96"
click at [588, 668] on input "range" at bounding box center [631, 664] width 116 height 15
type input "4.53"
type input "11.73"
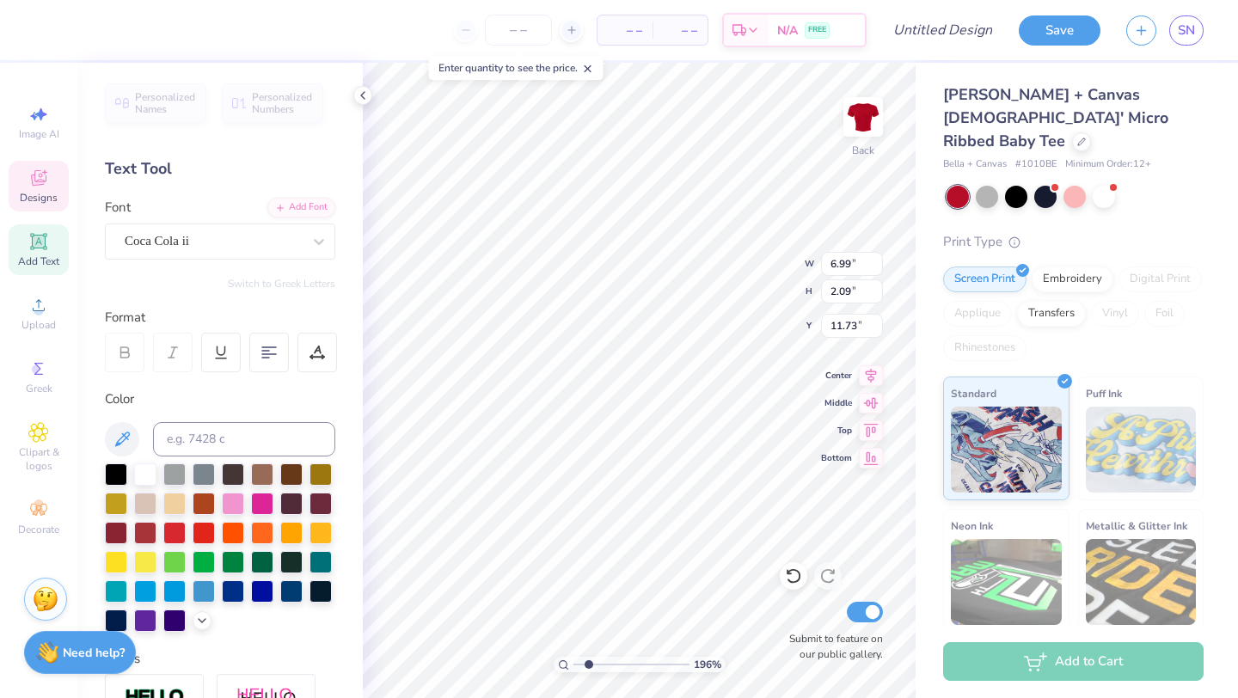
type input "2.24"
type input "0.37"
type input "6.12"
type input "1.69"
type input "0.28"
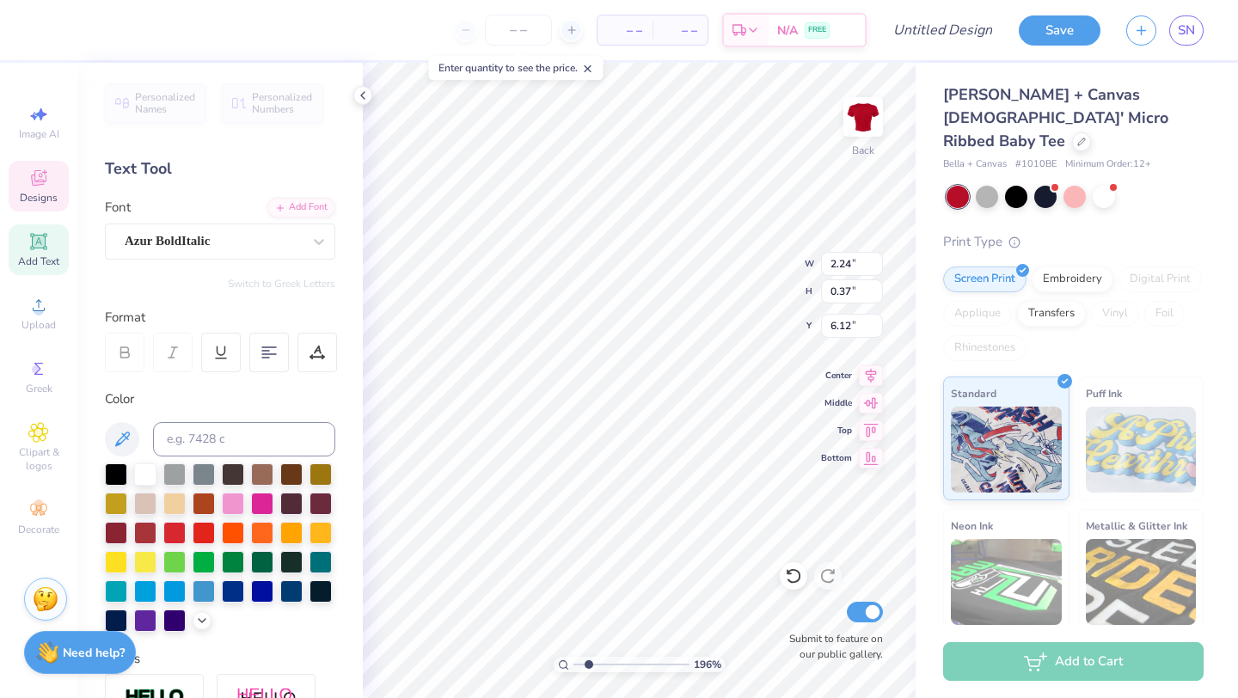
type input "6.21"
type input "3.94"
type input "1.96"
type input "4.52"
type input "4.39"
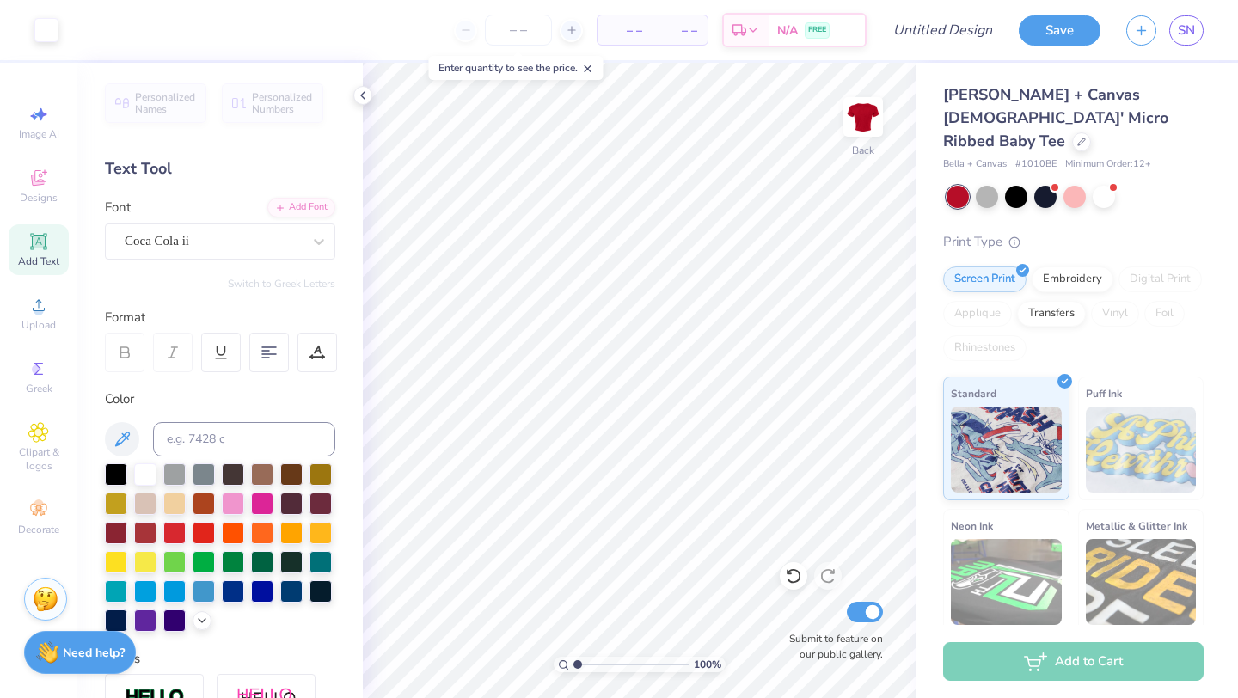
drag, startPoint x: 590, startPoint y: 665, endPoint x: 571, endPoint y: 667, distance: 19.0
type input "1"
click at [573, 667] on input "range" at bounding box center [631, 664] width 116 height 15
click at [523, 35] on input "number" at bounding box center [518, 30] width 67 height 31
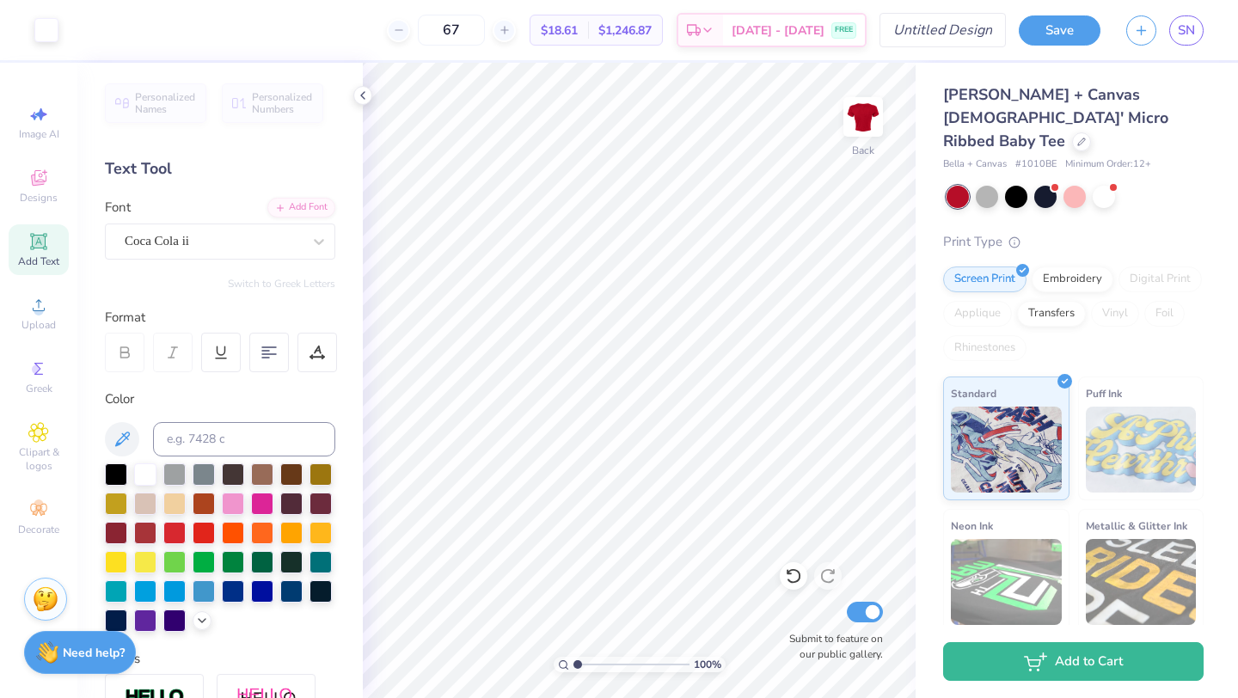
type input "6"
type input "70"
click at [921, 28] on input "Design Title" at bounding box center [963, 30] width 84 height 34
type input "kappapalooza baby tee"
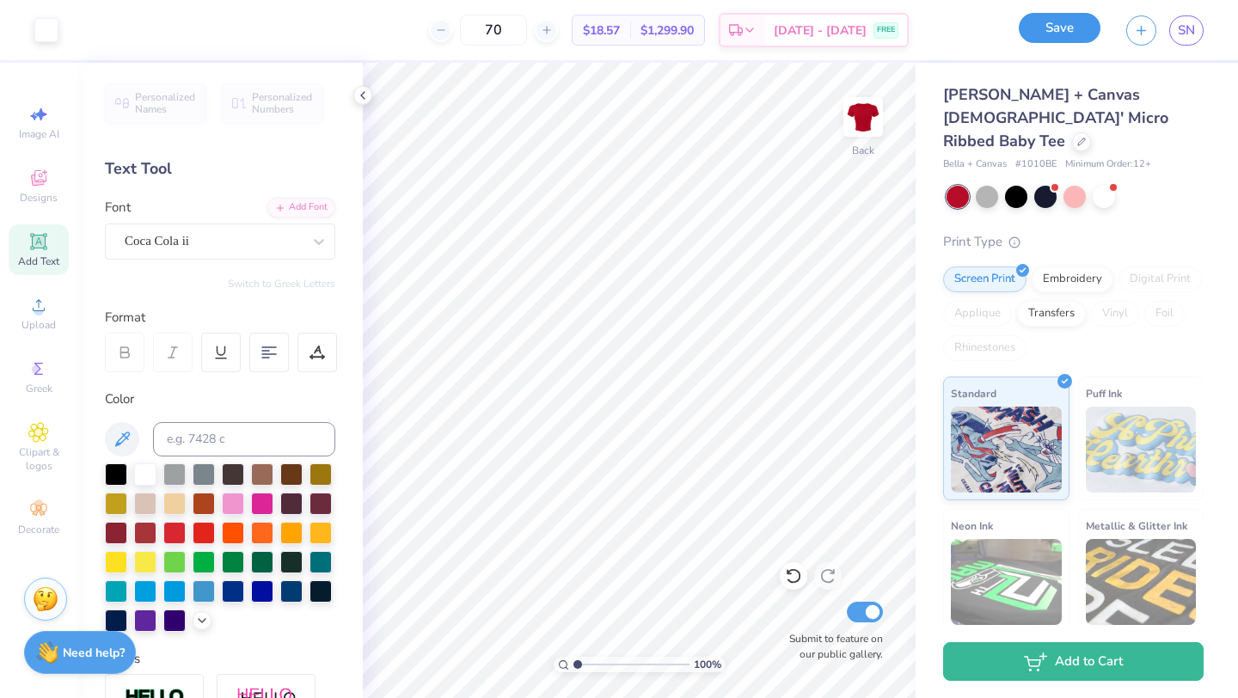
click at [1084, 32] on button "Save" at bounding box center [1059, 28] width 82 height 30
